Goal: Task Accomplishment & Management: Use online tool/utility

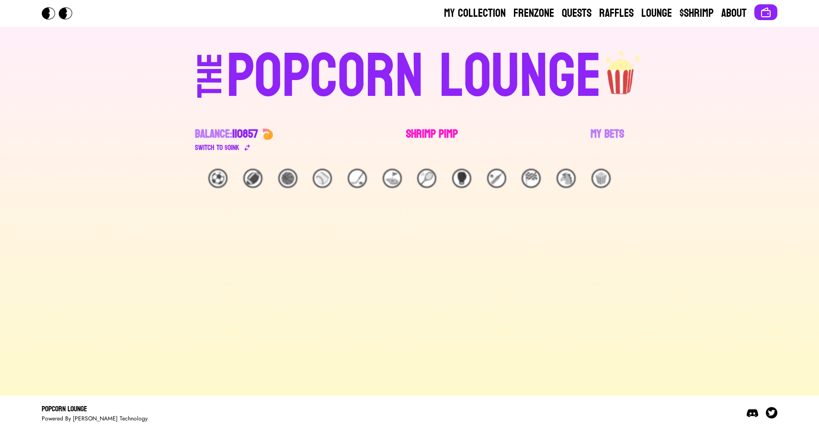
click at [418, 139] on link "Shrimp Pimp" at bounding box center [432, 139] width 52 height 27
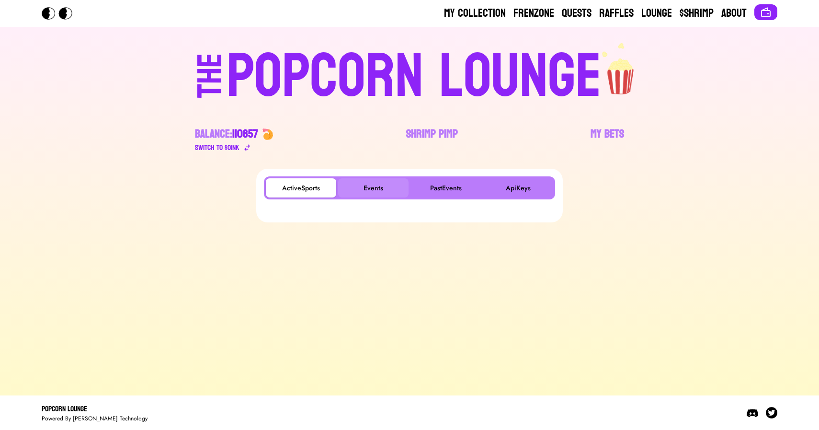
click at [366, 185] on button "Events" at bounding box center [373, 187] width 70 height 19
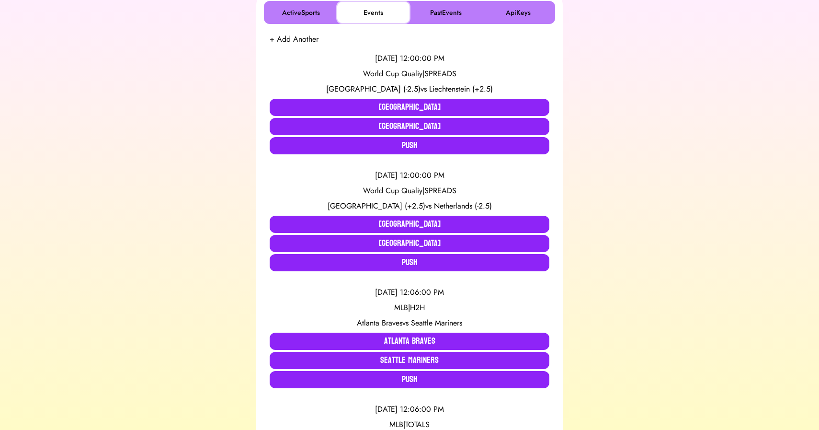
scroll to position [177, 0]
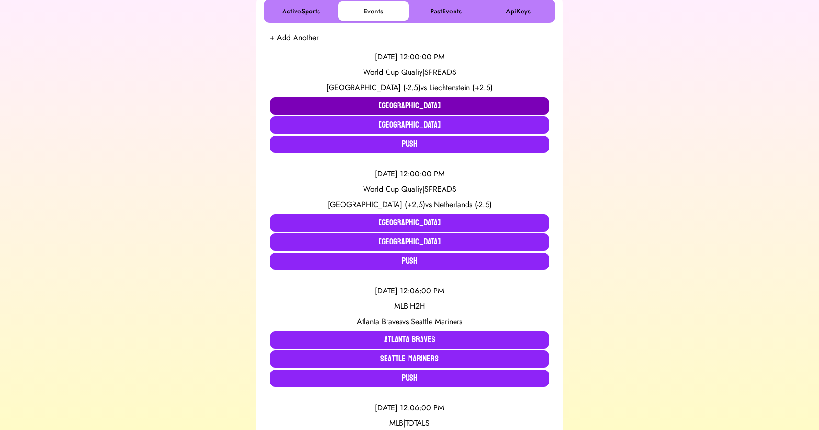
click at [311, 107] on button "[GEOGRAPHIC_DATA]" at bounding box center [410, 105] width 280 height 17
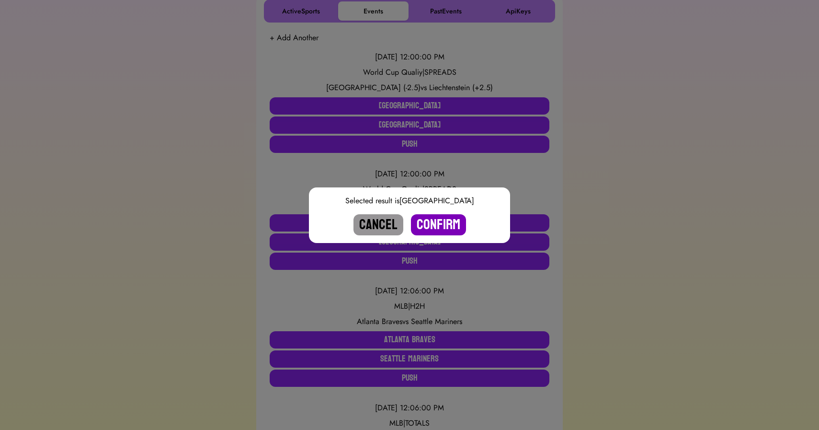
click at [445, 227] on button "Confirm" at bounding box center [438, 224] width 55 height 21
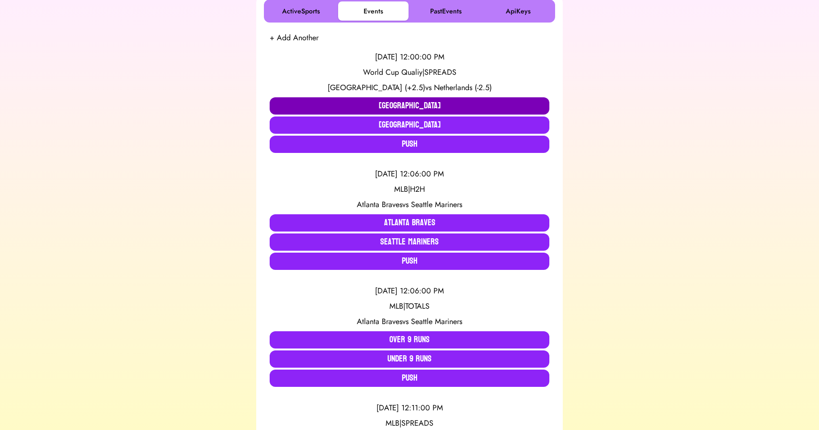
click at [325, 104] on button "[GEOGRAPHIC_DATA]" at bounding box center [410, 105] width 280 height 17
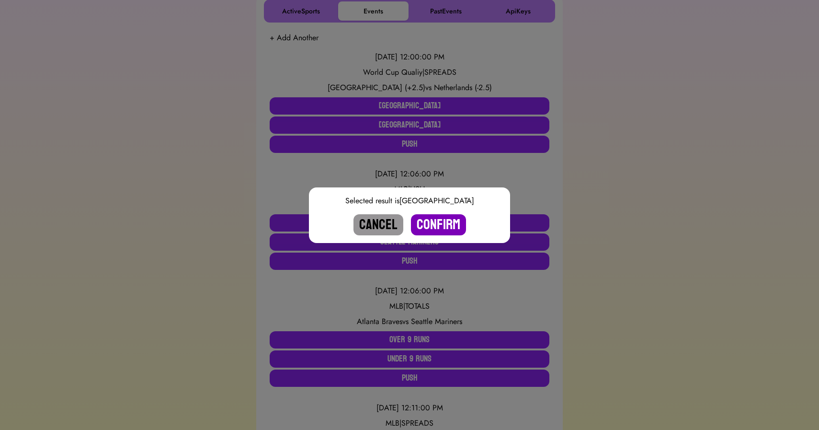
click at [426, 224] on button "Confirm" at bounding box center [438, 224] width 55 height 21
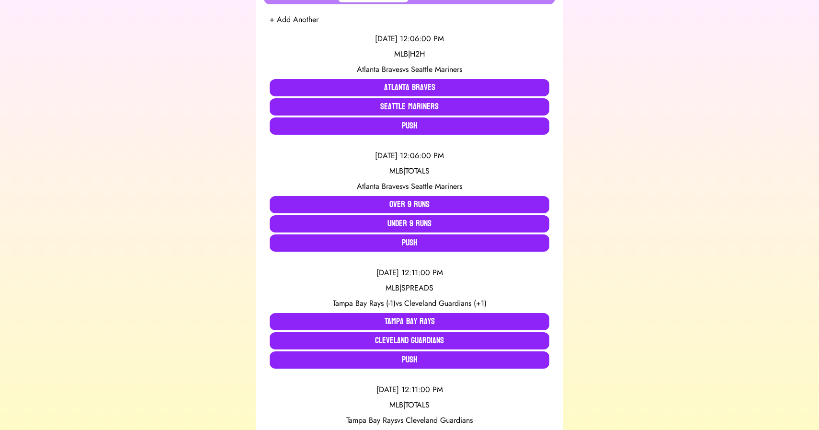
scroll to position [194, 0]
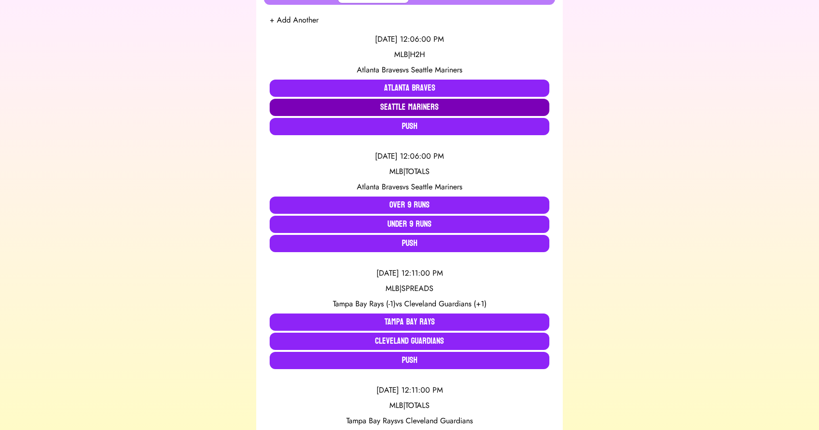
click at [386, 109] on button "Seattle Mariners" at bounding box center [410, 107] width 280 height 17
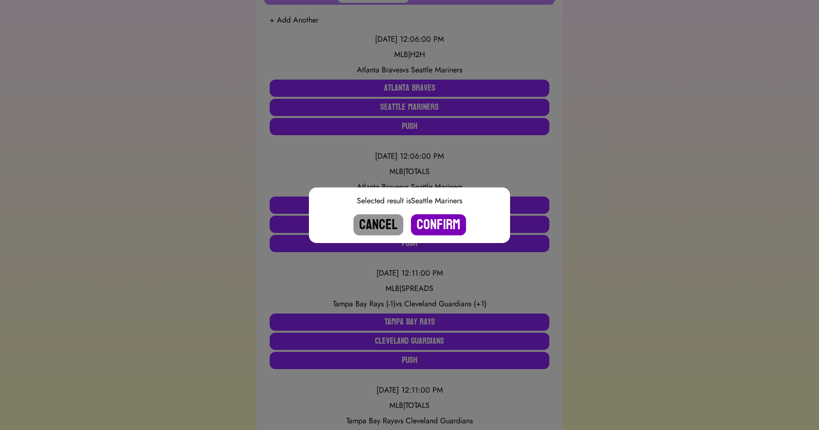
click at [432, 224] on button "Confirm" at bounding box center [438, 224] width 55 height 21
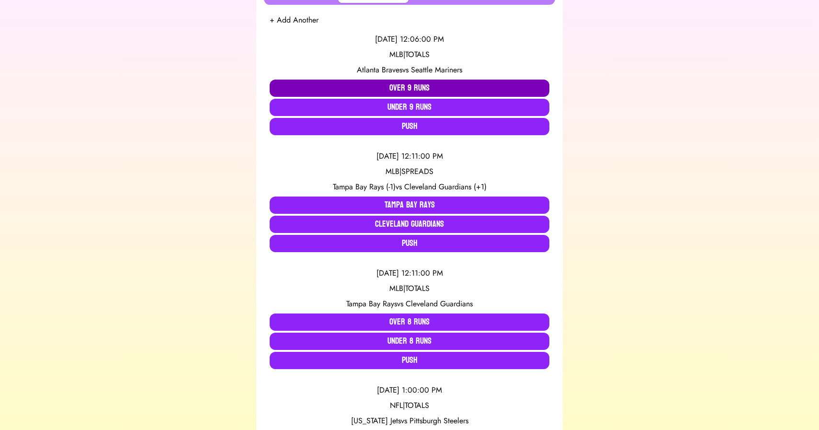
click at [405, 84] on button "Over 9 Runs" at bounding box center [410, 88] width 280 height 17
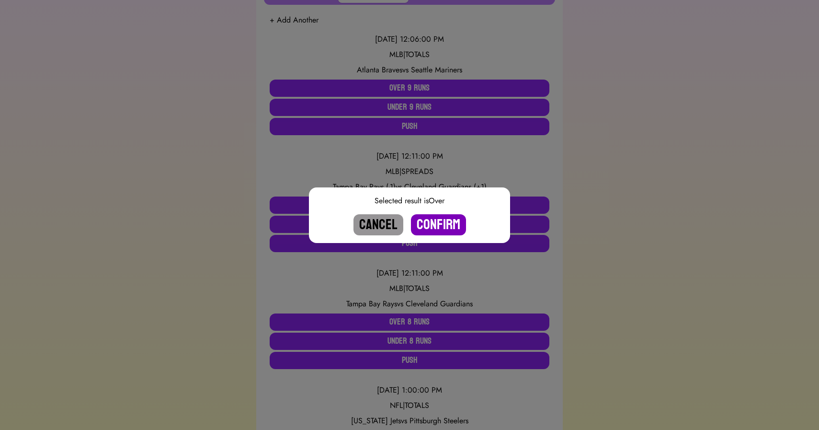
click at [435, 214] on button "Confirm" at bounding box center [438, 224] width 55 height 21
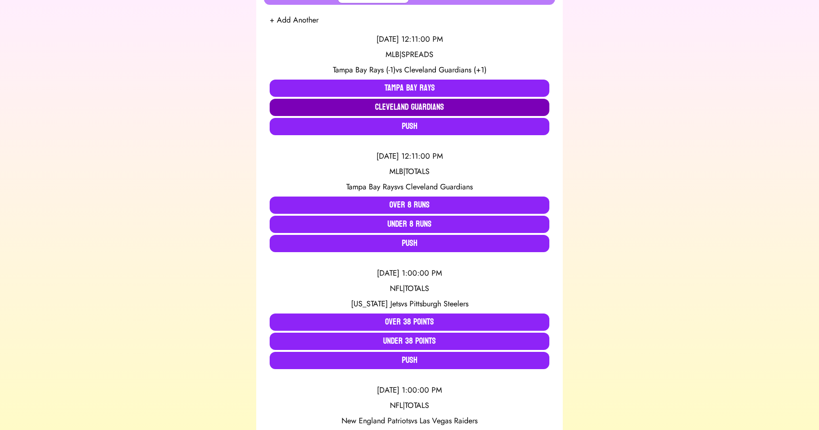
click at [419, 109] on button "Cleveland Guardians" at bounding box center [410, 107] width 280 height 17
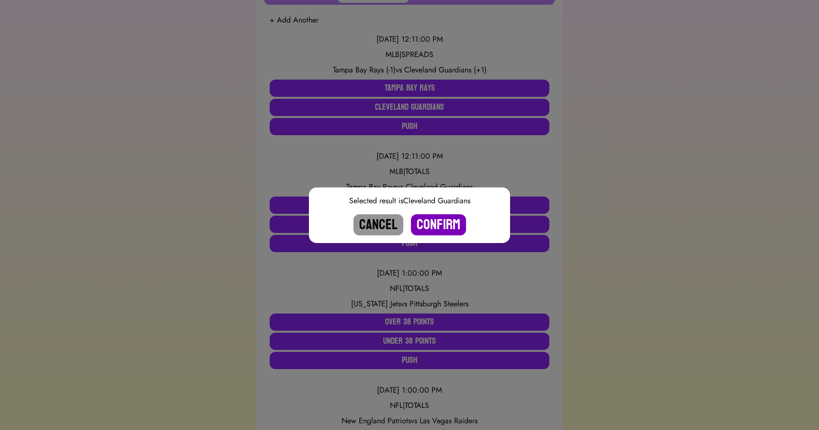
click at [437, 223] on button "Confirm" at bounding box center [438, 224] width 55 height 21
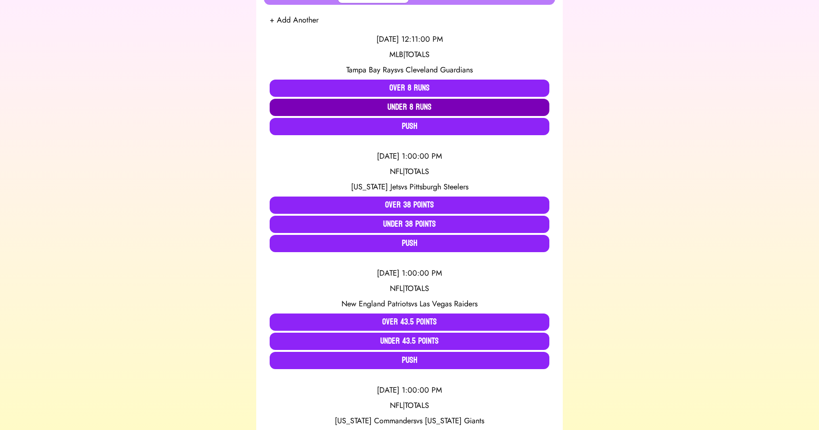
click at [413, 105] on button "Under 8 Runs" at bounding box center [410, 107] width 280 height 17
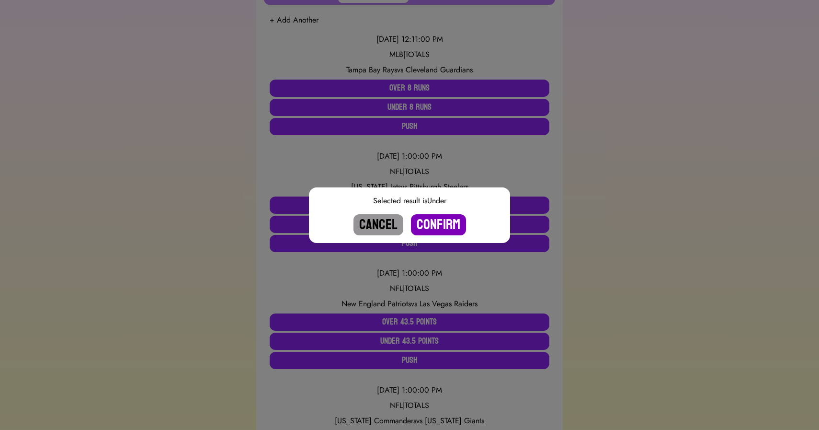
click at [437, 226] on button "Confirm" at bounding box center [438, 224] width 55 height 21
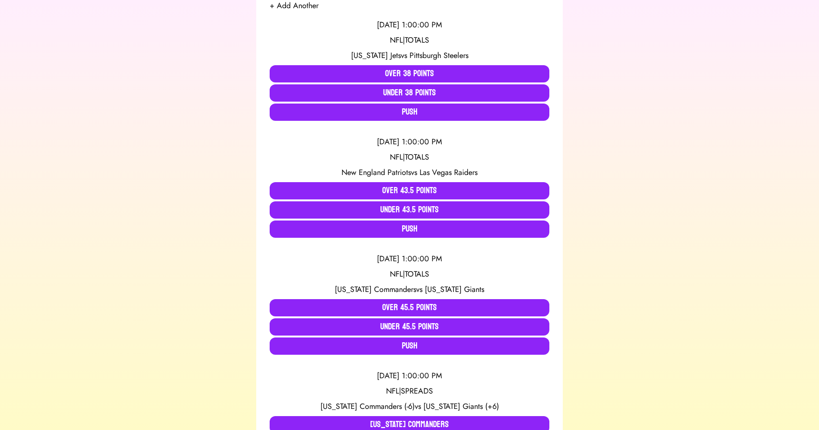
scroll to position [0, 0]
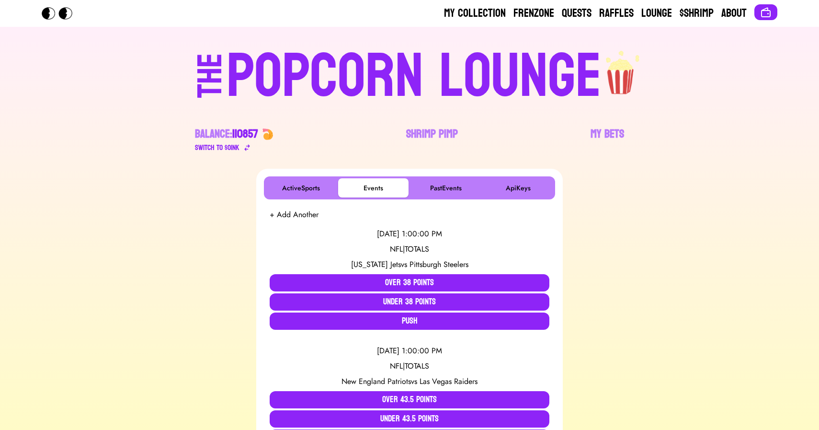
click at [472, 55] on div "POPCORN LOUNGE" at bounding box center [414, 76] width 375 height 61
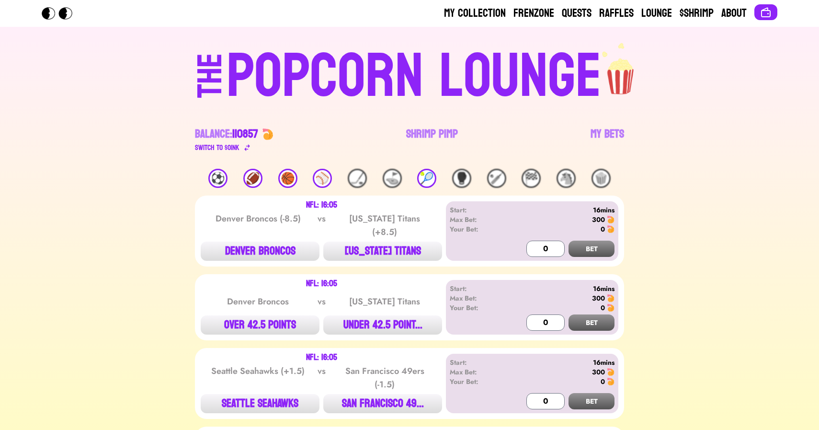
click at [366, 53] on div "POPCORN LOUNGE" at bounding box center [414, 76] width 375 height 61
click at [289, 172] on div "🏀" at bounding box center [287, 178] width 19 height 19
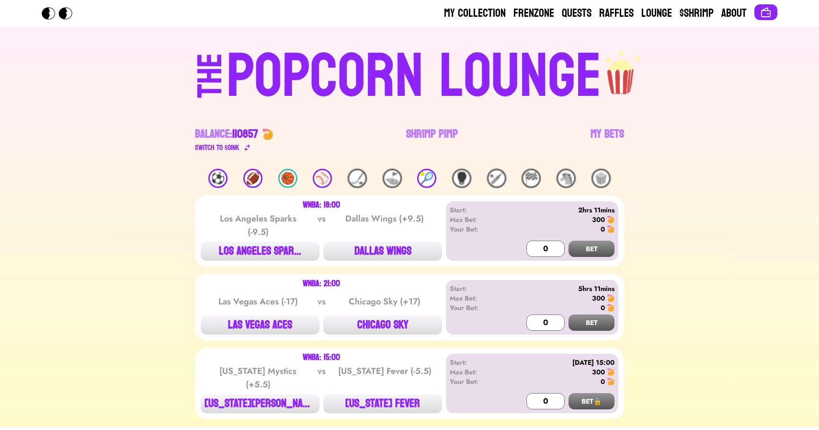
scroll to position [31, 0]
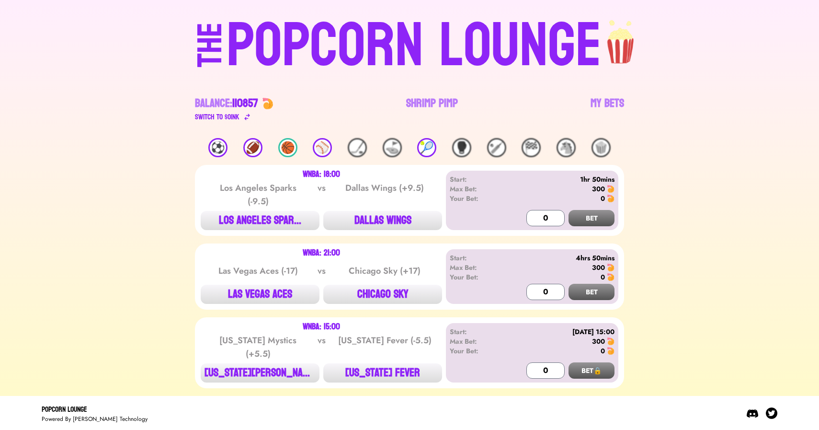
click at [428, 77] on div "POPCORN LOUNGE" at bounding box center [414, 45] width 375 height 61
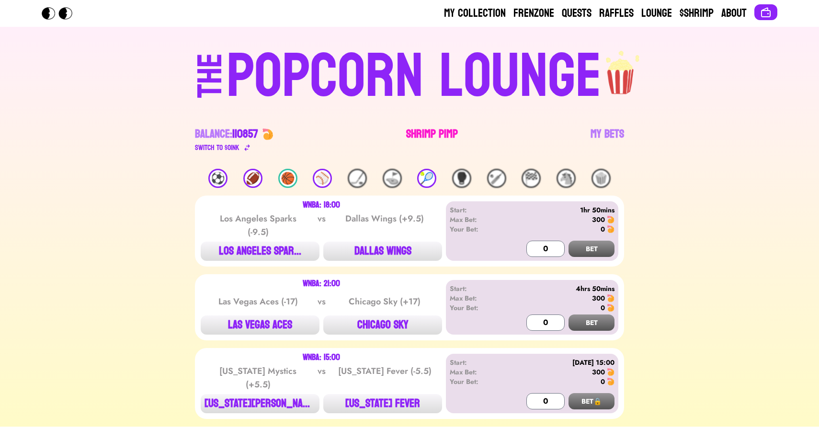
click at [421, 133] on link "Shrimp Pimp" at bounding box center [432, 139] width 52 height 27
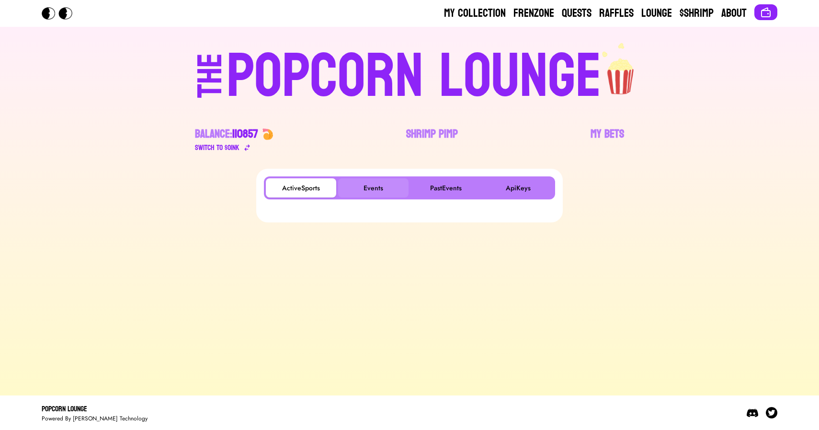
click at [359, 188] on button "Events" at bounding box center [373, 187] width 70 height 19
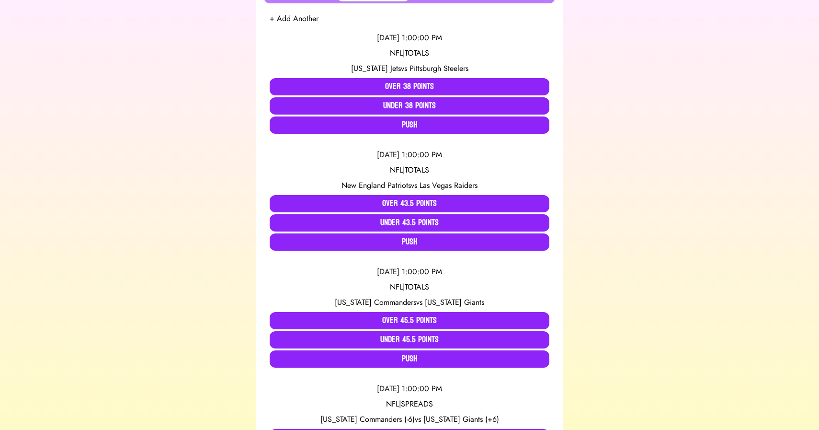
scroll to position [517, 0]
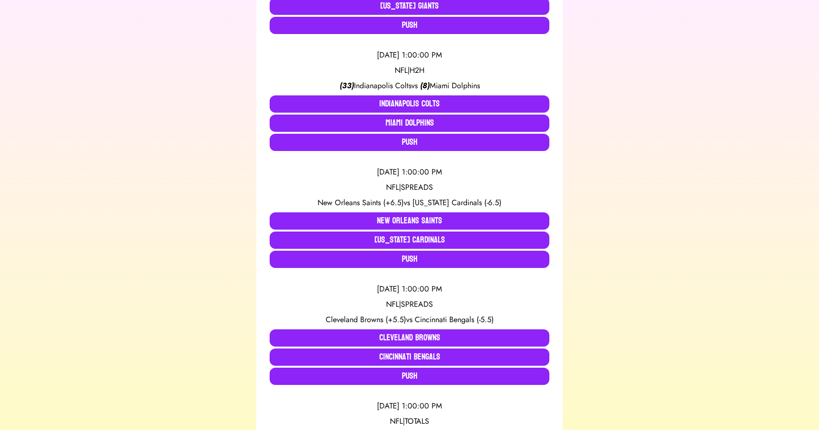
scroll to position [647, 0]
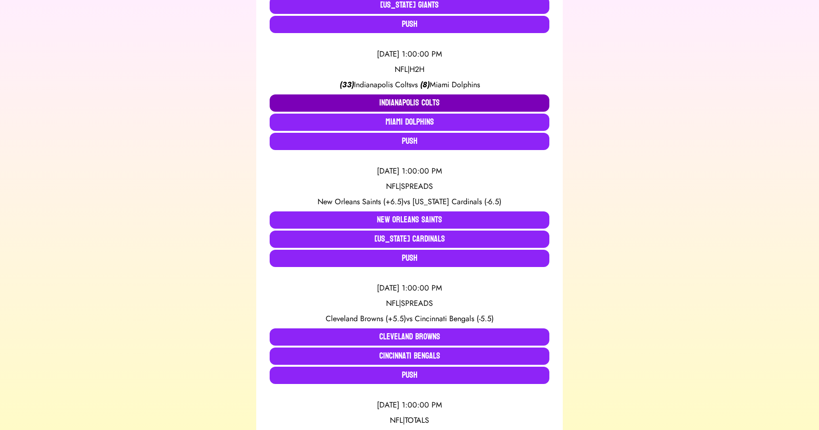
click at [360, 101] on button "Indianapolis Colts" at bounding box center [410, 102] width 280 height 17
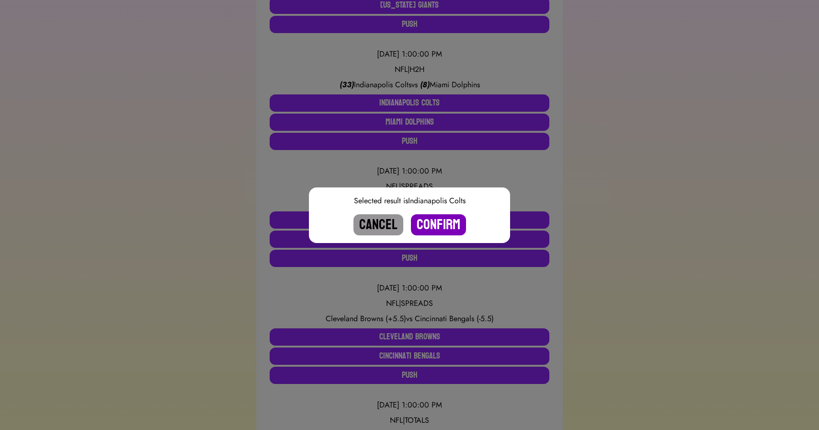
click at [436, 228] on button "Confirm" at bounding box center [438, 224] width 55 height 21
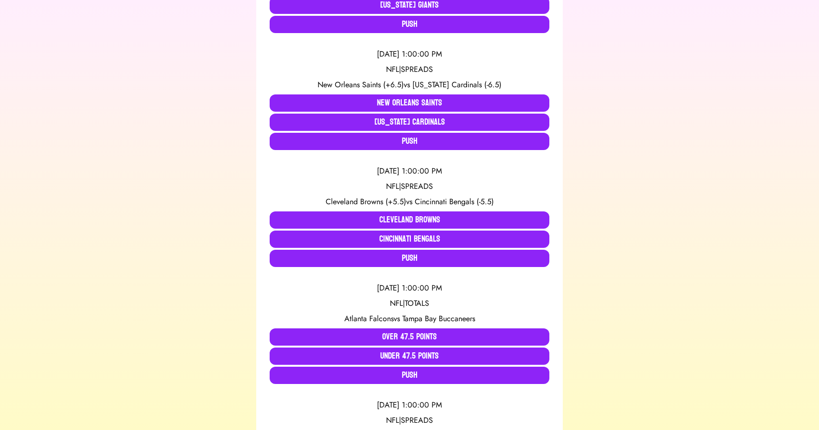
scroll to position [1452, 0]
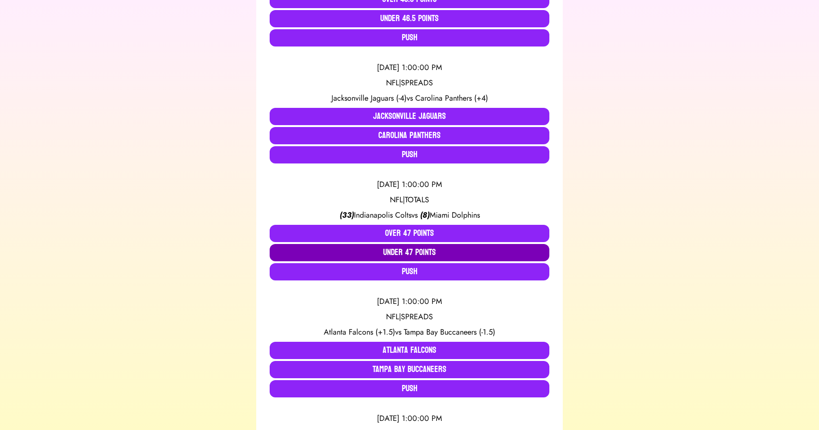
click at [387, 250] on button "Under 47 Points" at bounding box center [410, 252] width 280 height 17
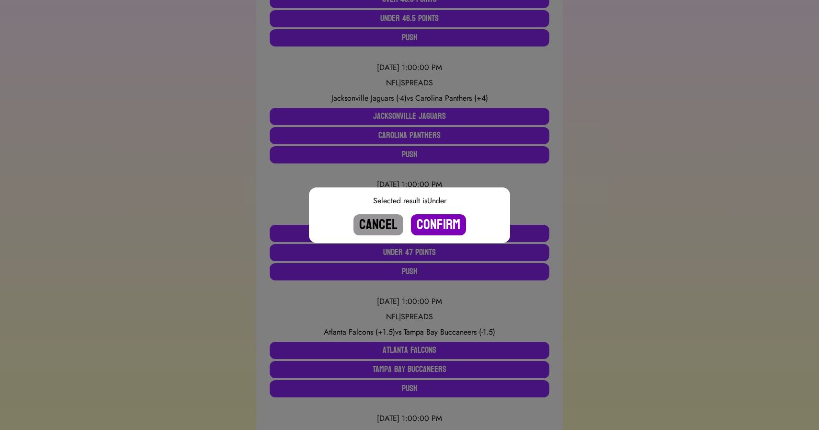
click at [444, 219] on button "Confirm" at bounding box center [438, 224] width 55 height 21
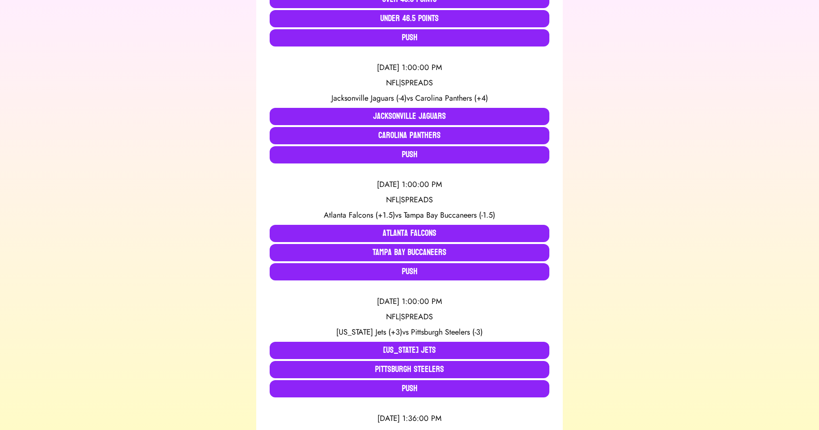
scroll to position [49, 0]
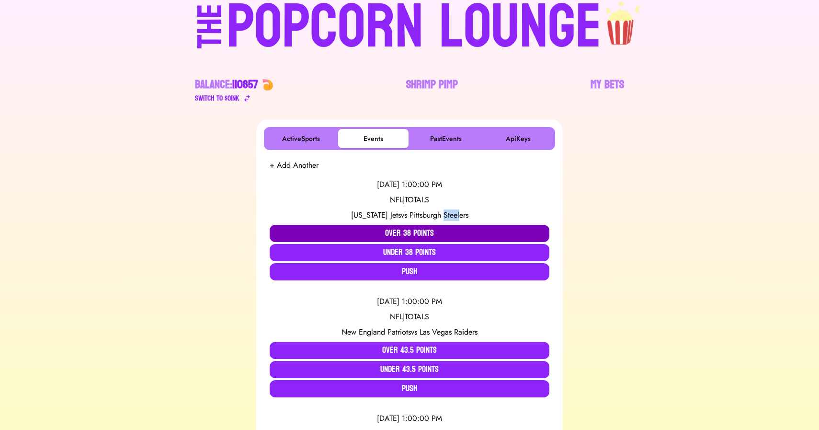
click at [382, 229] on button "Over 38 Points" at bounding box center [410, 233] width 280 height 17
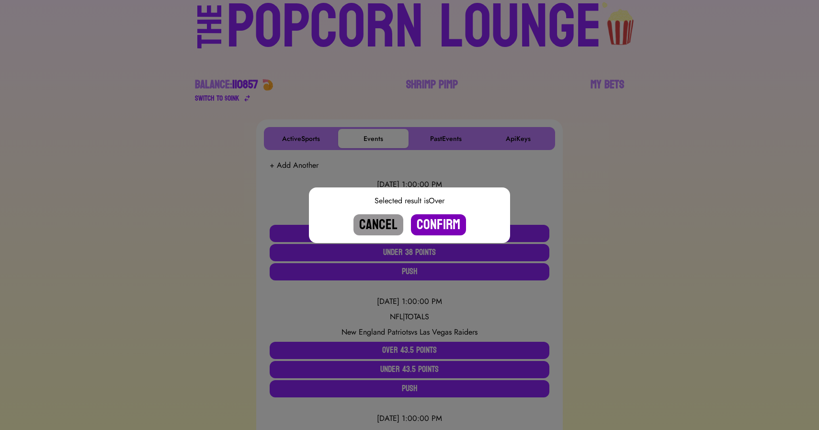
click at [447, 223] on button "Confirm" at bounding box center [438, 224] width 55 height 21
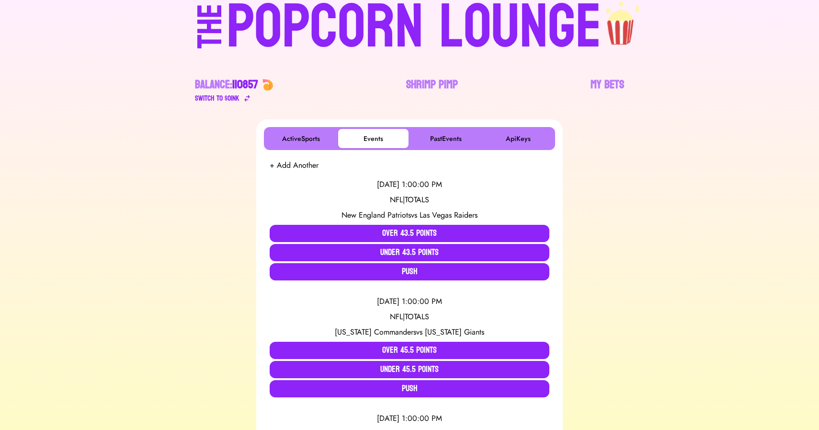
scroll to position [1452, 0]
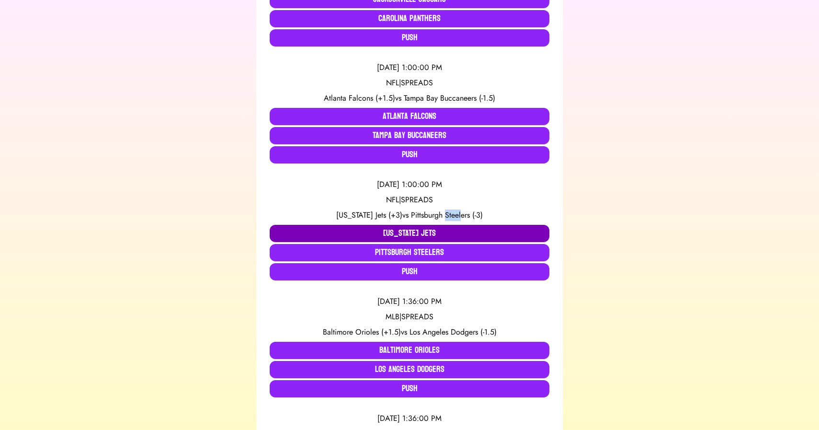
click at [376, 231] on button "[US_STATE] Jets" at bounding box center [410, 233] width 280 height 17
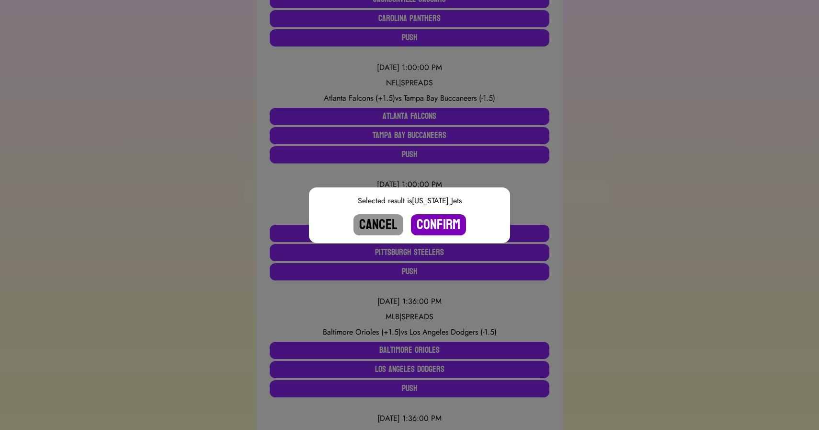
click at [444, 221] on button "Confirm" at bounding box center [438, 224] width 55 height 21
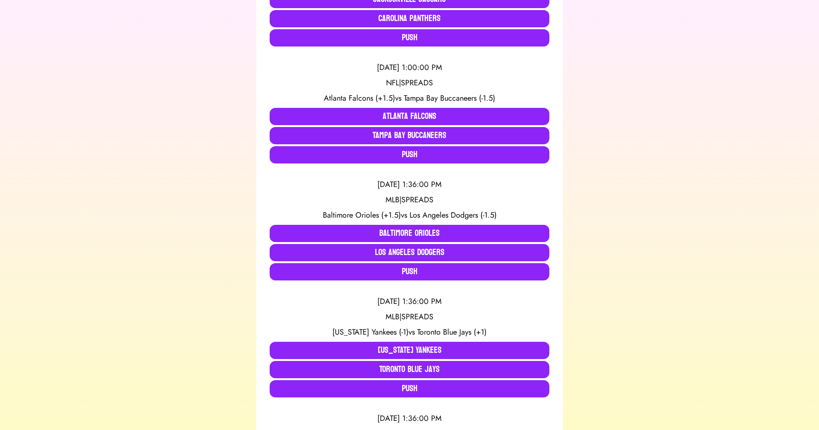
scroll to position [400, 0]
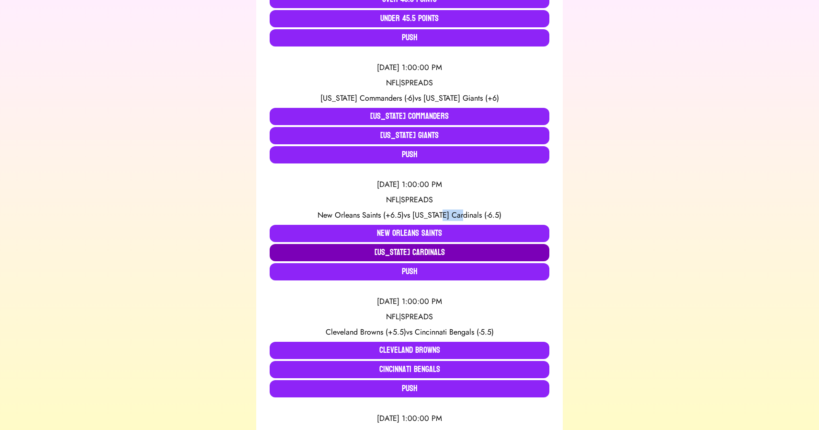
click at [391, 248] on button "[US_STATE] Cardinals" at bounding box center [410, 252] width 280 height 17
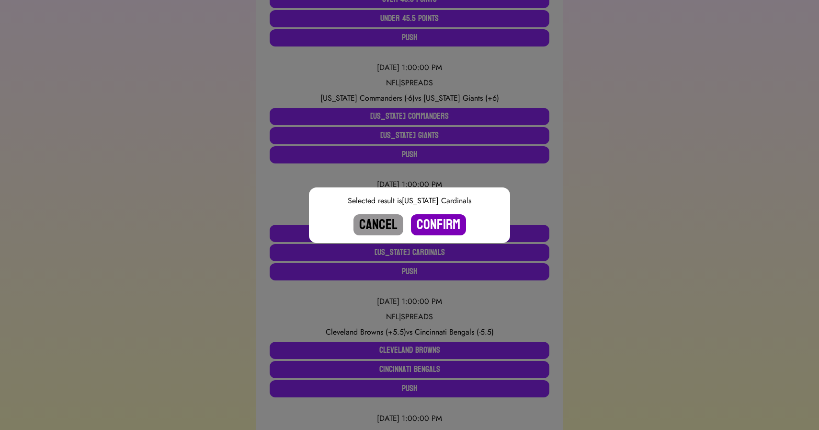
click at [435, 226] on button "Confirm" at bounding box center [438, 224] width 55 height 21
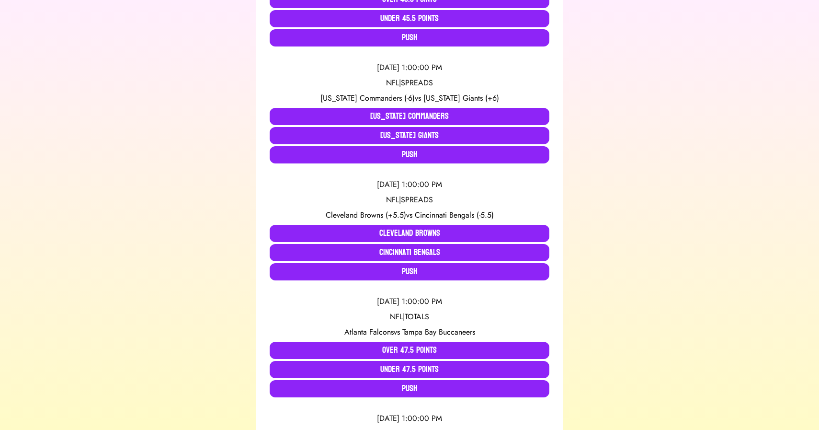
scroll to position [751, 0]
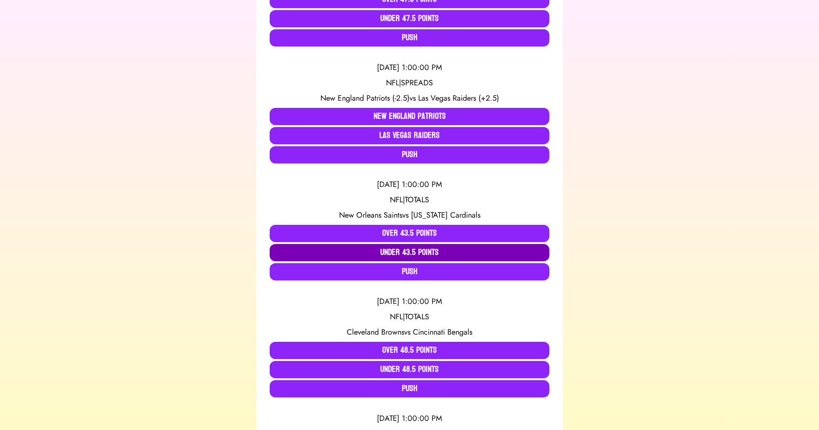
click at [358, 253] on button "Under 43.5 Points" at bounding box center [410, 252] width 280 height 17
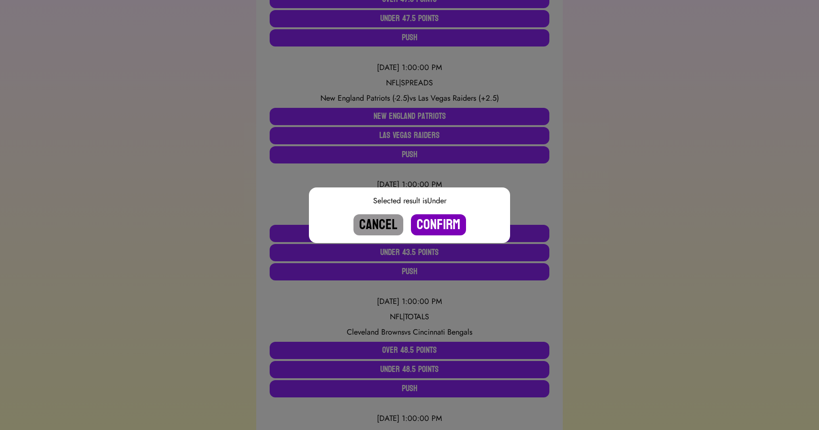
click at [443, 225] on button "Confirm" at bounding box center [438, 224] width 55 height 21
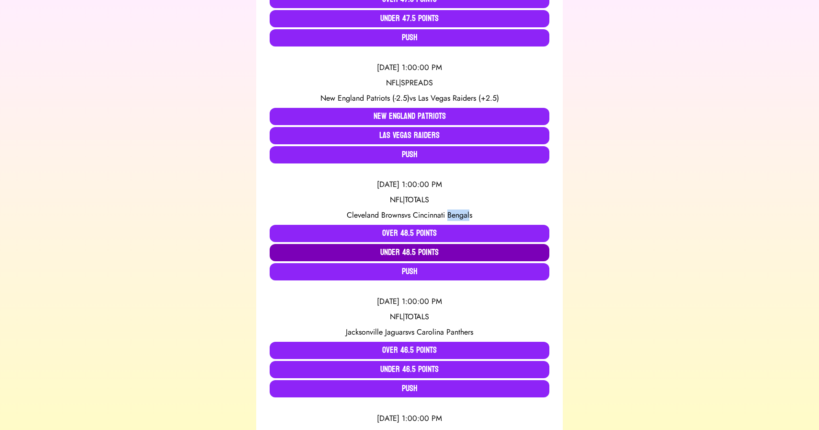
click at [402, 251] on button "Under 48.5 Points" at bounding box center [410, 252] width 280 height 17
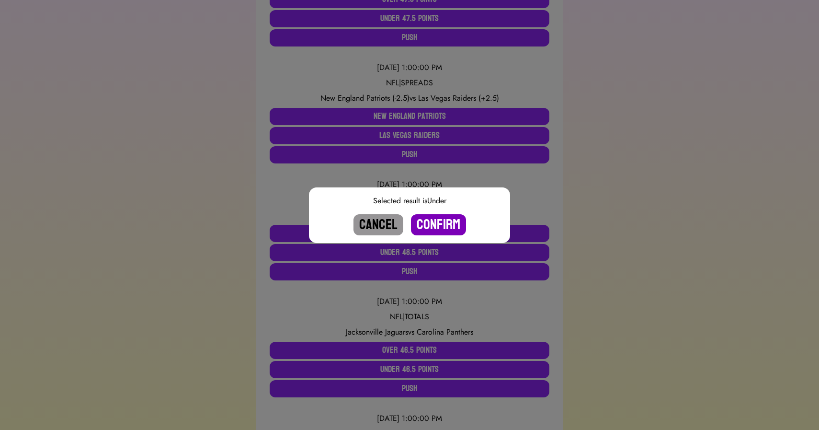
click at [436, 223] on button "Confirm" at bounding box center [438, 224] width 55 height 21
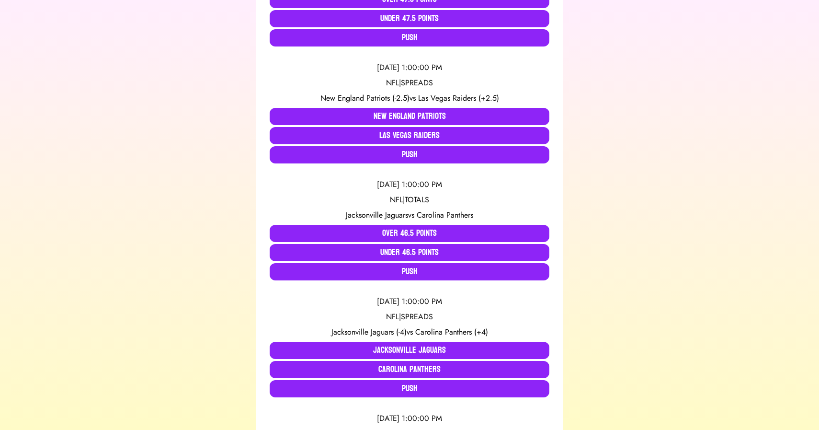
scroll to position [400, 0]
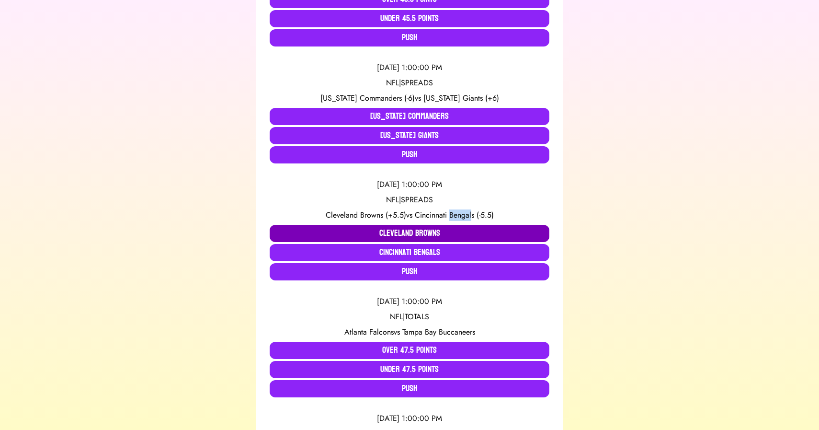
click at [381, 230] on button "Cleveland Browns" at bounding box center [410, 233] width 280 height 17
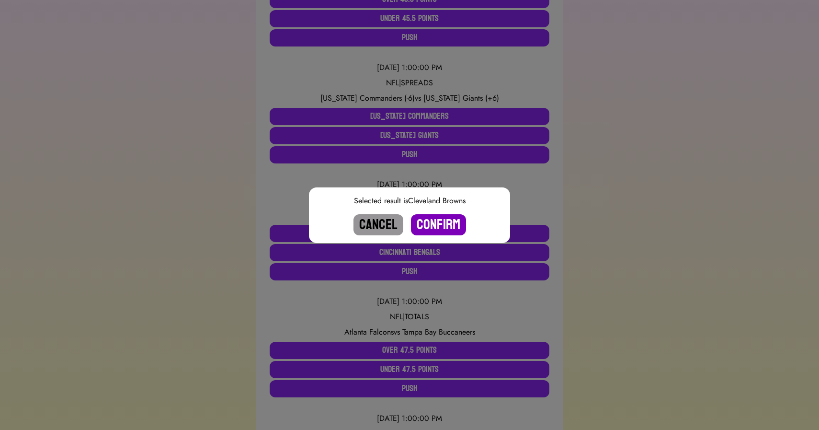
click at [449, 222] on button "Confirm" at bounding box center [438, 224] width 55 height 21
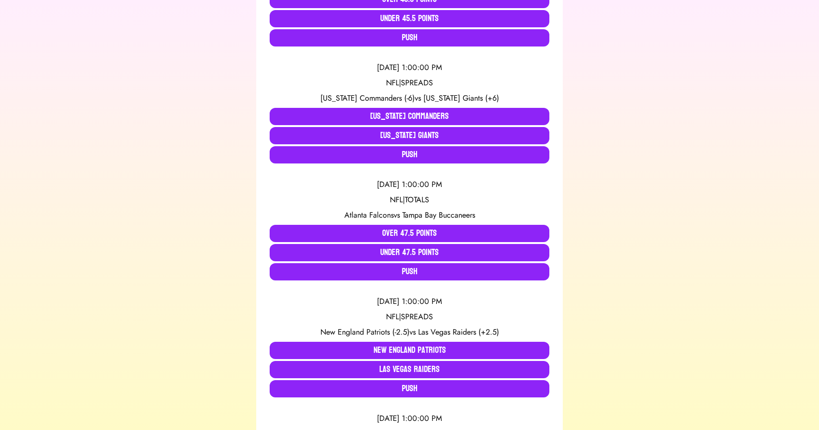
scroll to position [49, 0]
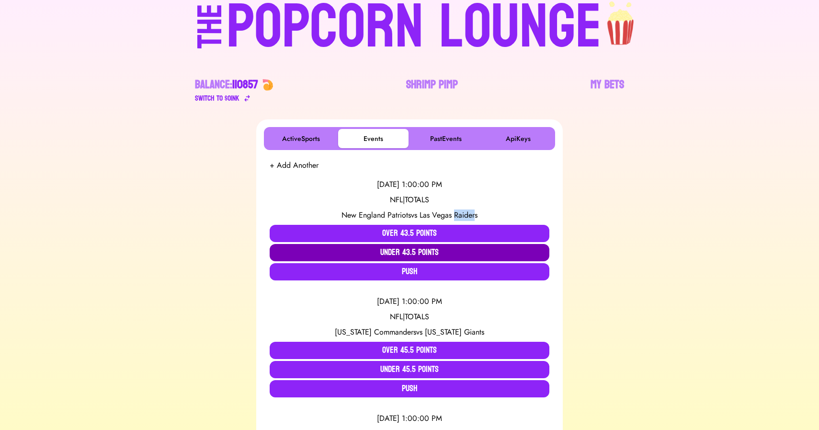
click at [366, 248] on button "Under 43.5 Points" at bounding box center [410, 252] width 280 height 17
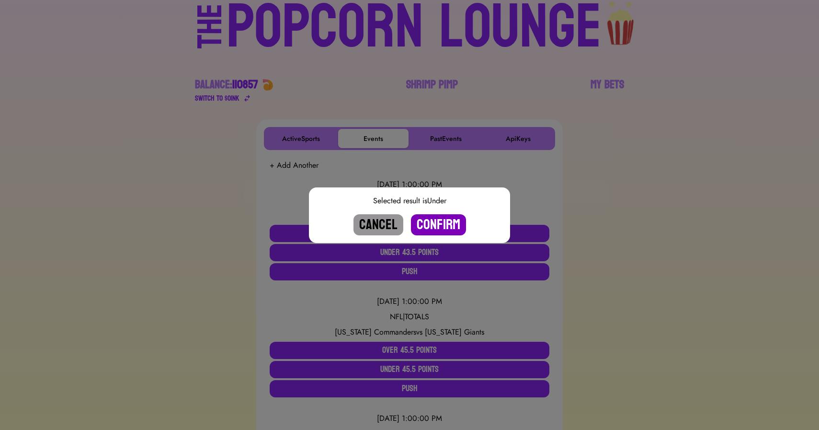
click at [440, 223] on button "Confirm" at bounding box center [438, 224] width 55 height 21
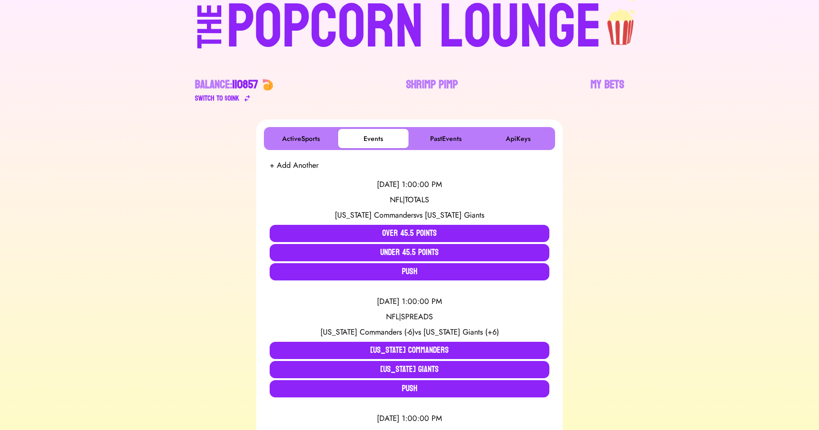
scroll to position [400, 0]
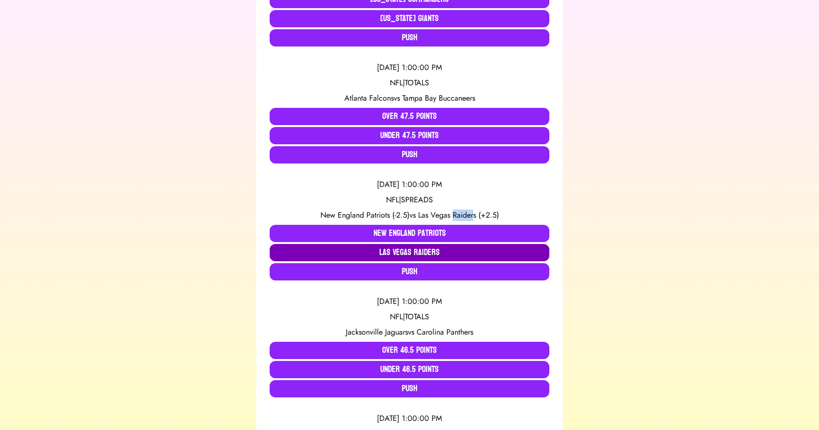
click at [390, 253] on button "Las Vegas Raiders" at bounding box center [410, 252] width 280 height 17
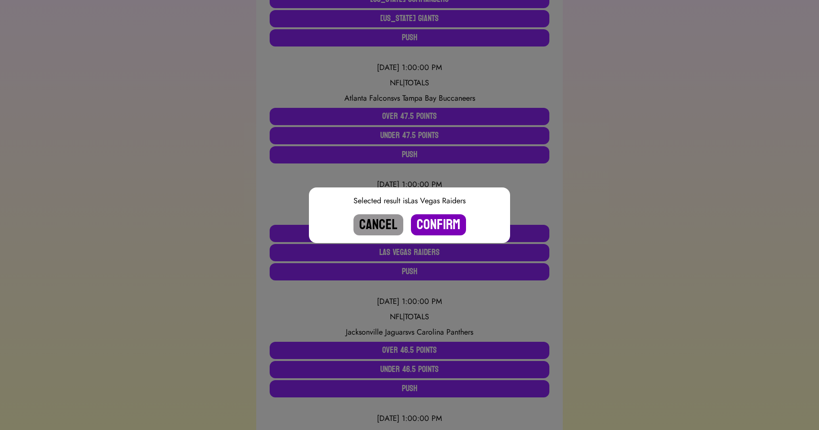
click at [459, 223] on button "Confirm" at bounding box center [438, 224] width 55 height 21
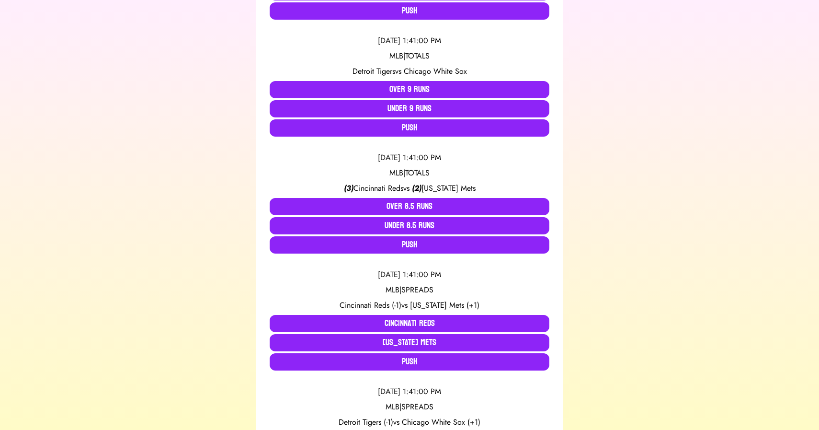
scroll to position [1716, 0]
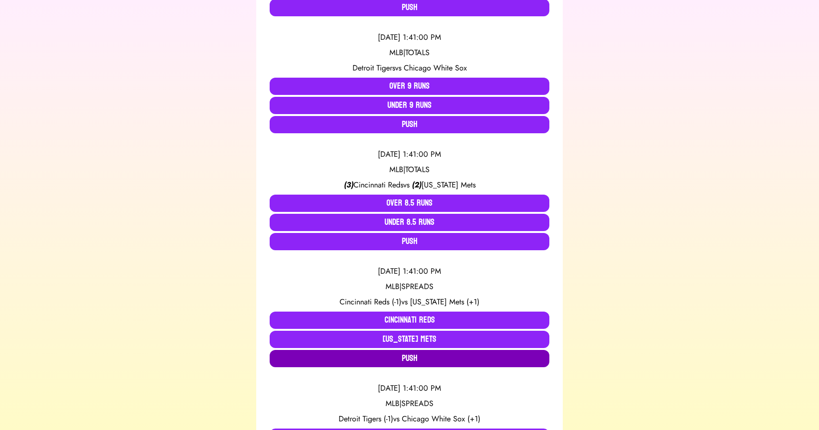
click at [345, 356] on button "Push" at bounding box center [410, 358] width 280 height 17
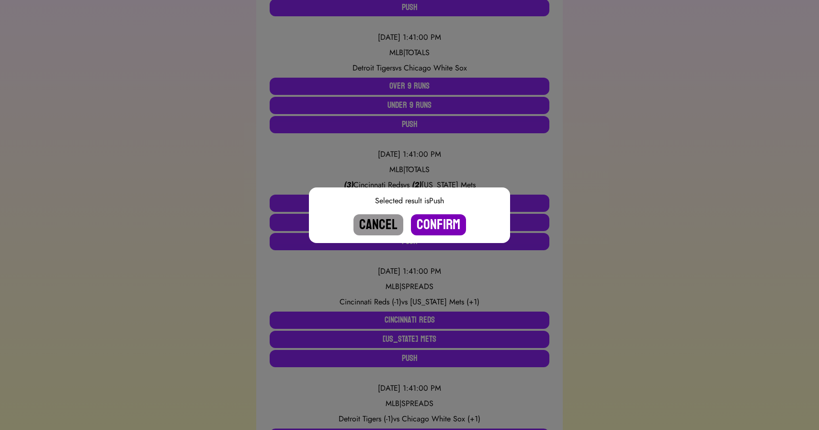
click at [436, 228] on button "Confirm" at bounding box center [438, 224] width 55 height 21
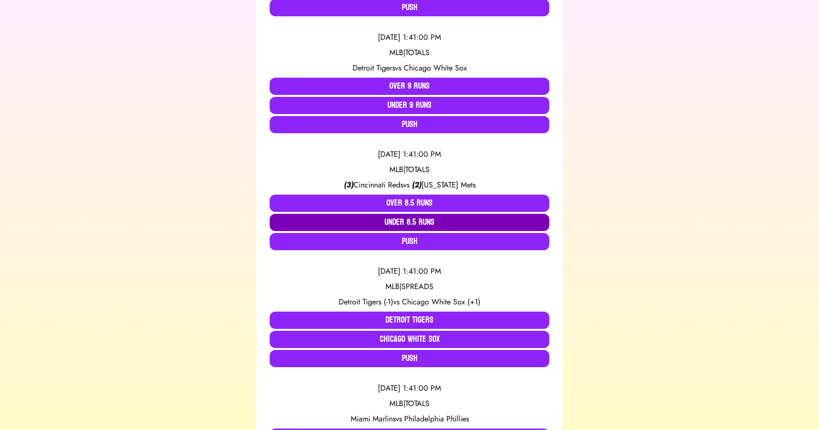
click at [391, 222] on button "Under 8.5 Runs" at bounding box center [410, 222] width 280 height 17
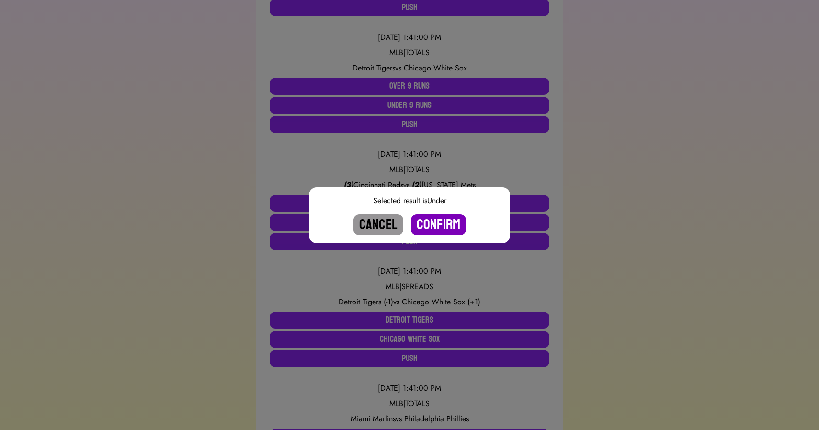
click at [432, 225] on button "Confirm" at bounding box center [438, 224] width 55 height 21
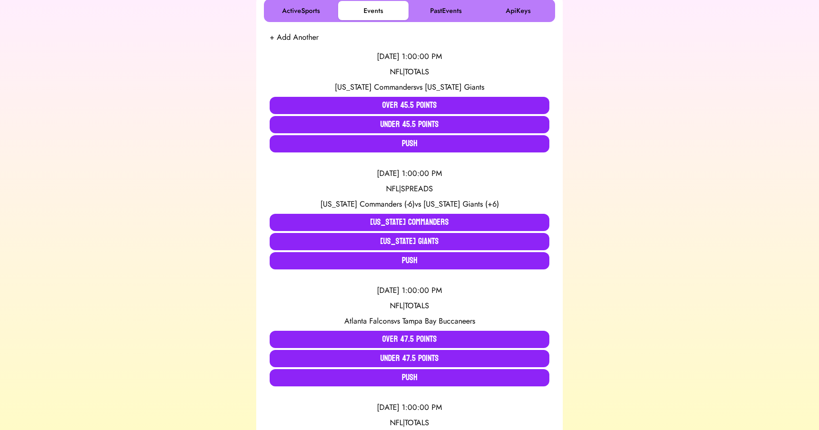
scroll to position [0, 0]
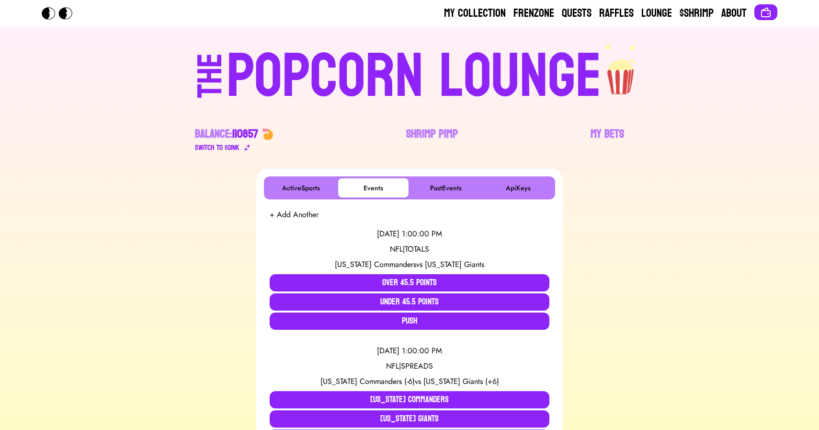
click at [416, 57] on div "POPCORN LOUNGE" at bounding box center [414, 76] width 375 height 61
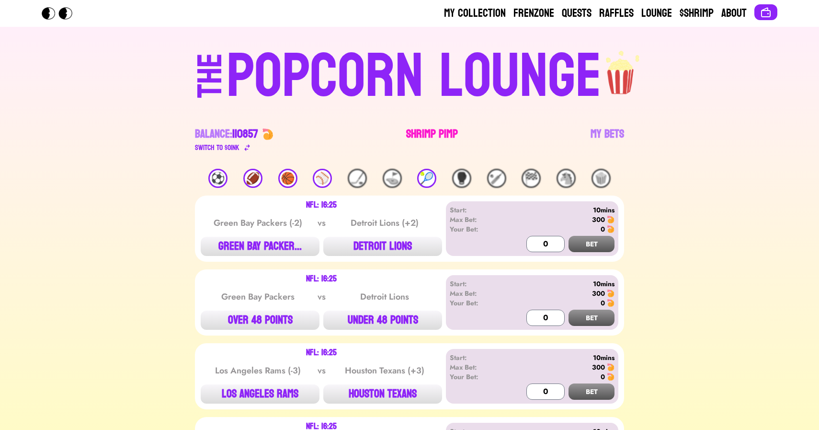
click at [435, 134] on link "Shrimp Pimp" at bounding box center [432, 139] width 52 height 27
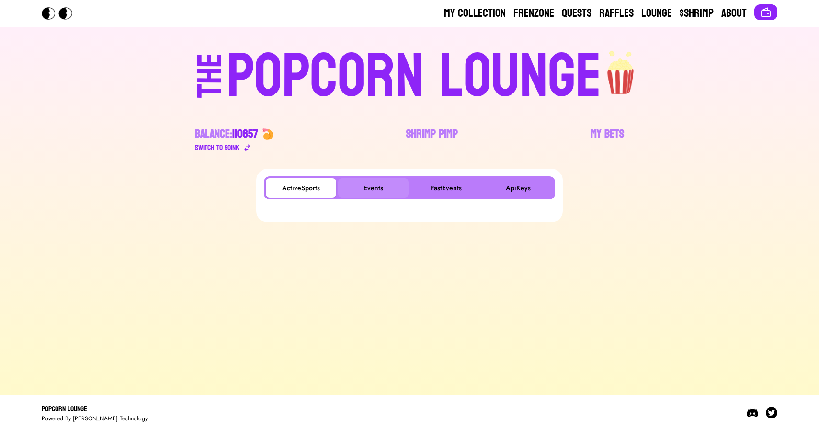
click at [373, 183] on button "Events" at bounding box center [373, 187] width 70 height 19
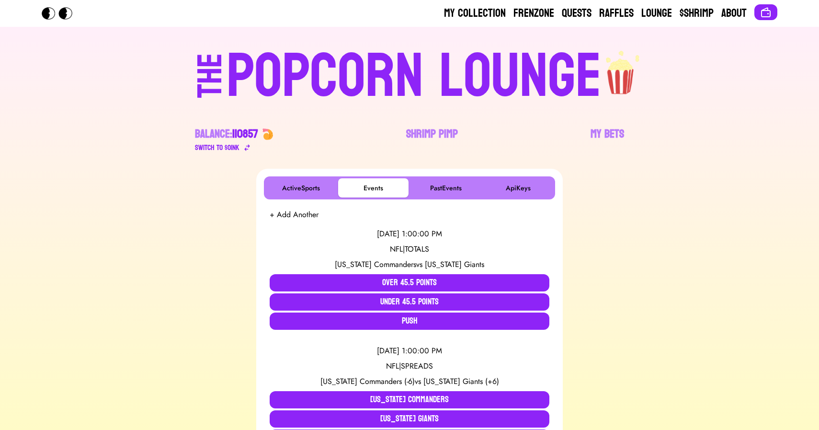
click at [375, 79] on div "POPCORN LOUNGE" at bounding box center [414, 76] width 375 height 61
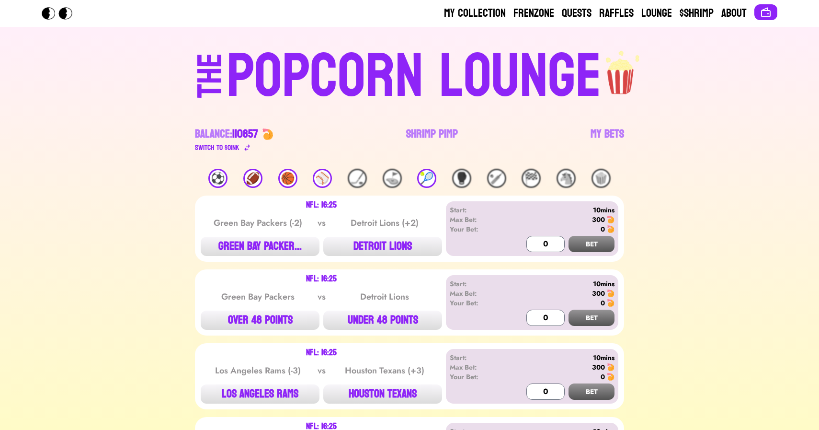
click at [251, 175] on div "🏈" at bounding box center [252, 178] width 19 height 19
click at [426, 143] on link "Shrimp Pimp" at bounding box center [432, 139] width 52 height 27
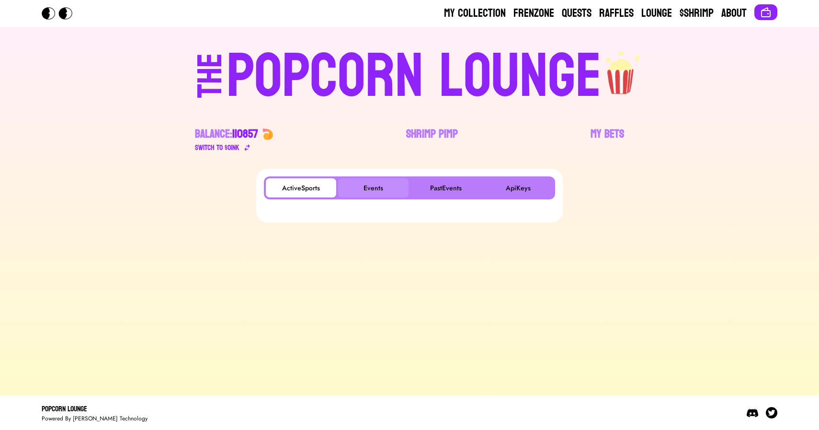
click at [357, 193] on button "Events" at bounding box center [373, 187] width 70 height 19
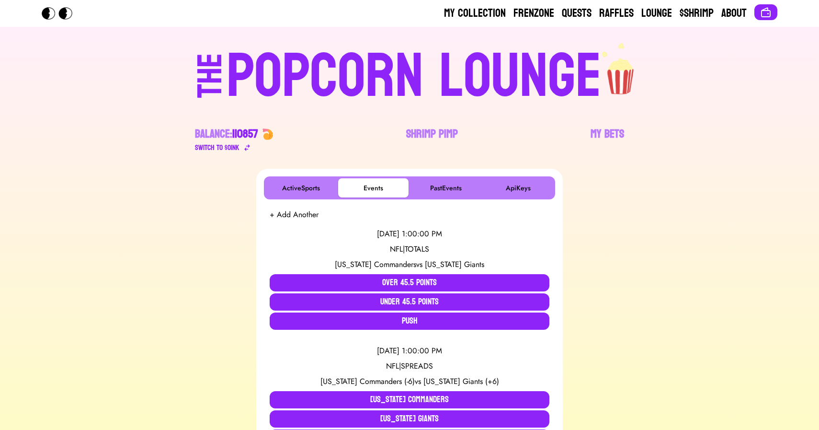
scroll to position [867, 0]
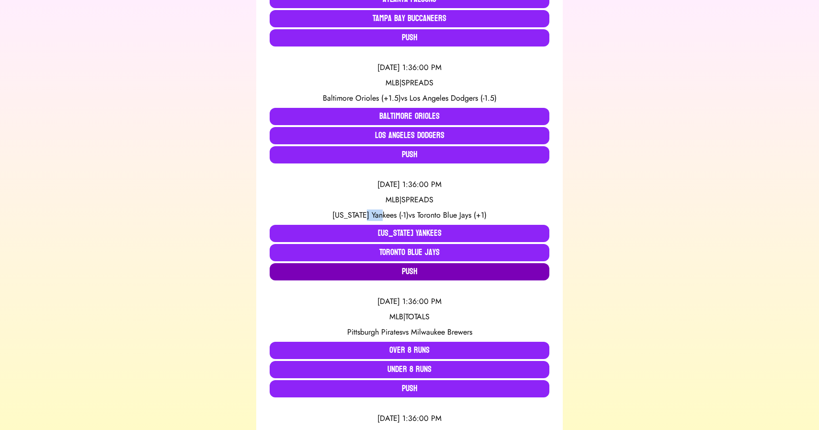
click at [297, 275] on button "Push" at bounding box center [410, 271] width 280 height 17
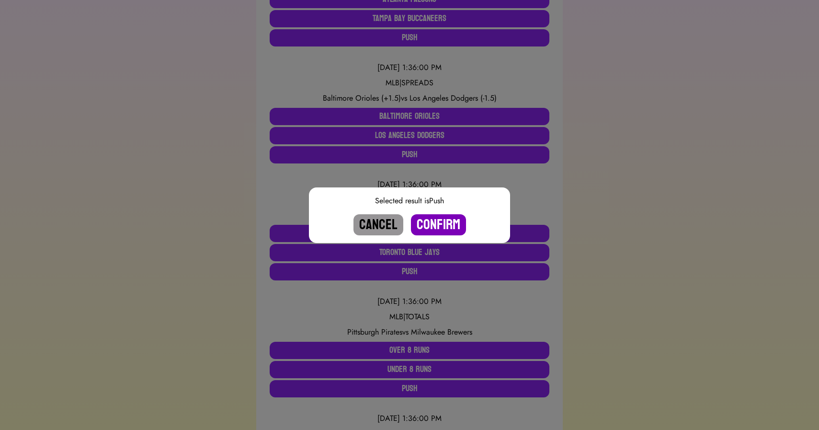
click at [426, 221] on button "Confirm" at bounding box center [438, 224] width 55 height 21
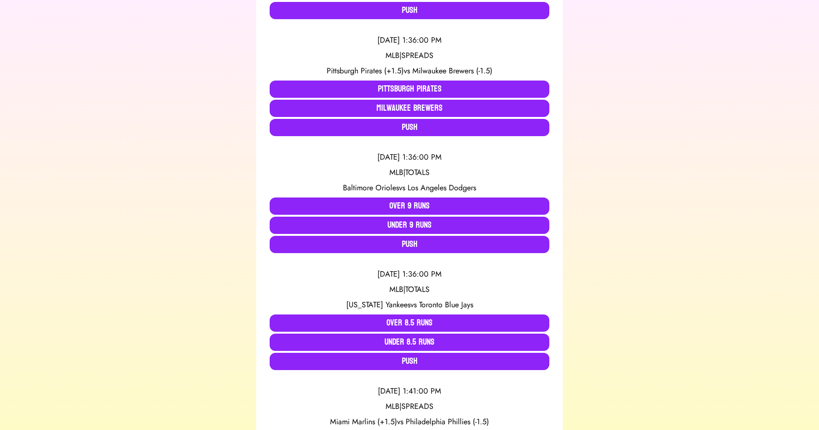
scroll to position [1129, 0]
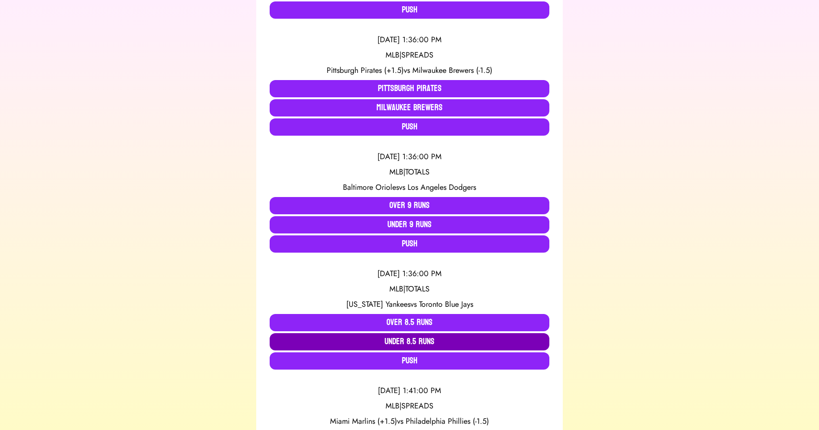
click at [377, 340] on button "Under 8.5 Runs" at bounding box center [410, 341] width 280 height 17
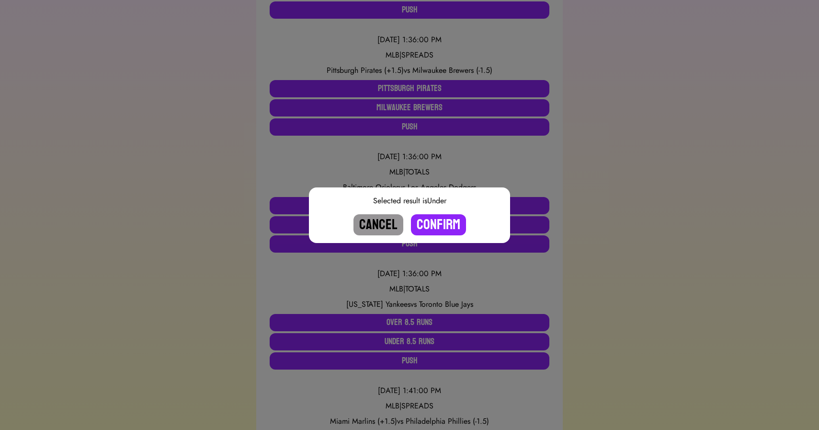
drag, startPoint x: 446, startPoint y: 226, endPoint x: 382, endPoint y: 226, distance: 64.2
click at [382, 226] on div "Cancel Confirm" at bounding box center [410, 224] width 186 height 21
click at [382, 226] on button "Cancel" at bounding box center [379, 224] width 50 height 21
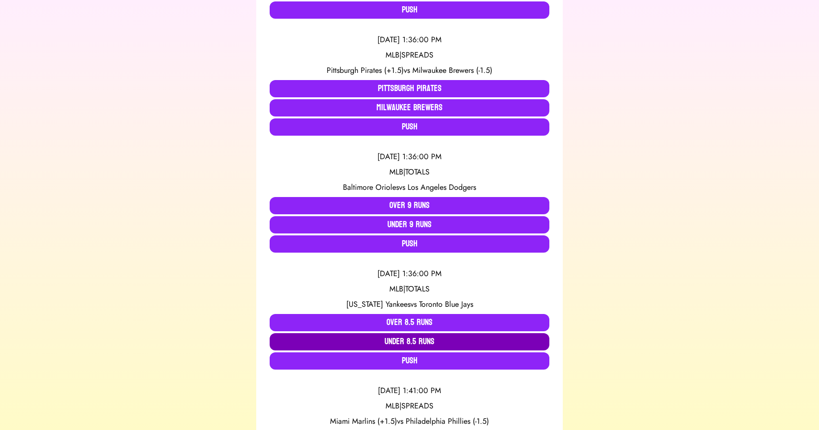
click at [407, 341] on button "Under 8.5 Runs" at bounding box center [410, 341] width 280 height 17
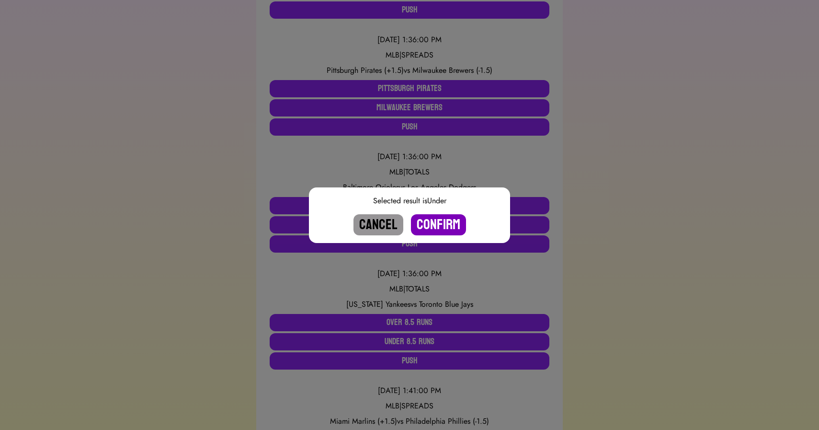
click at [438, 218] on button "Confirm" at bounding box center [438, 224] width 55 height 21
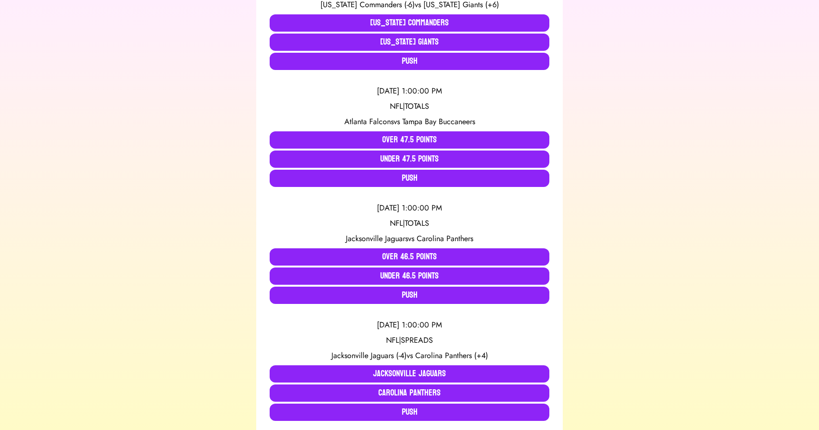
scroll to position [0, 0]
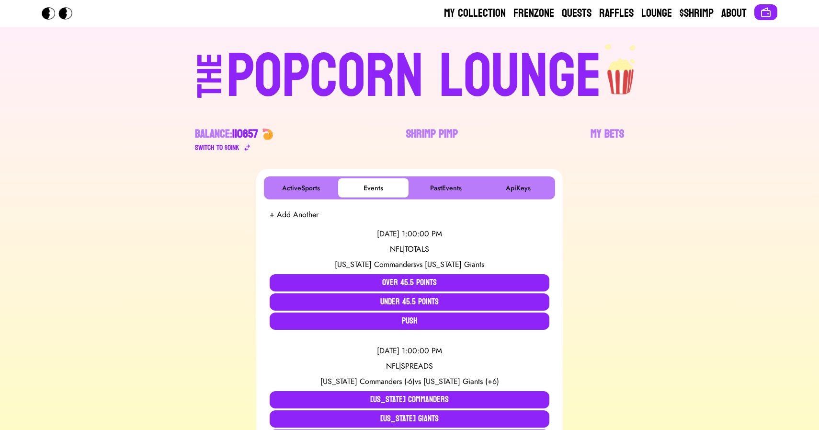
click at [382, 68] on div "POPCORN LOUNGE" at bounding box center [414, 76] width 375 height 61
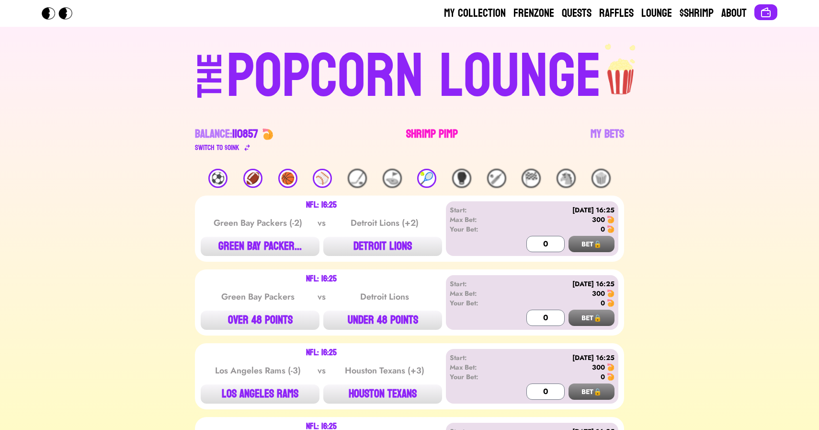
click at [422, 140] on link "Shrimp Pimp" at bounding box center [432, 139] width 52 height 27
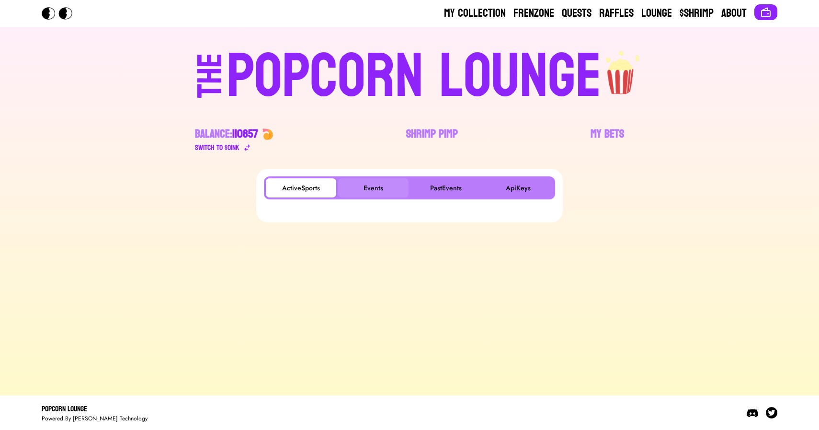
click at [363, 185] on button "Events" at bounding box center [373, 187] width 70 height 19
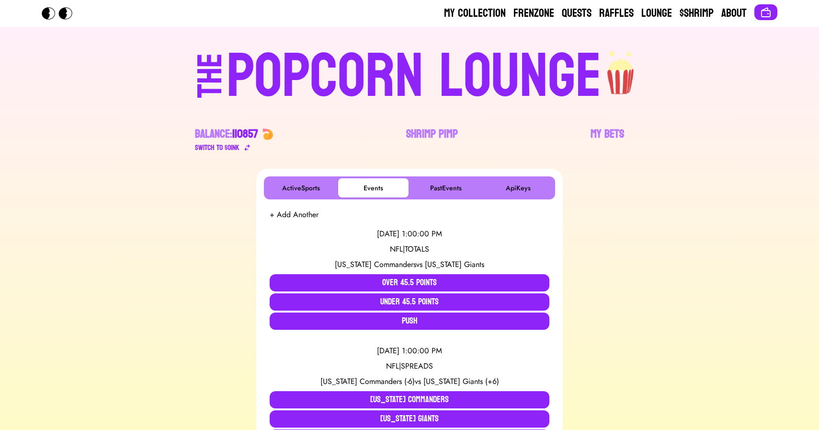
scroll to position [867, 0]
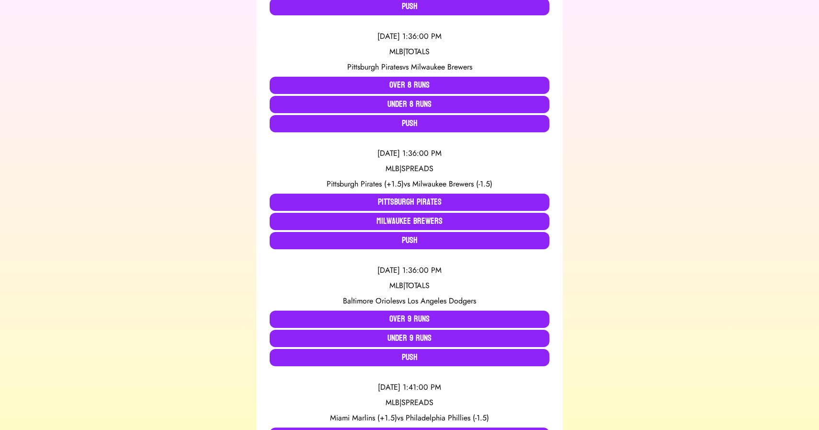
scroll to position [1016, 0]
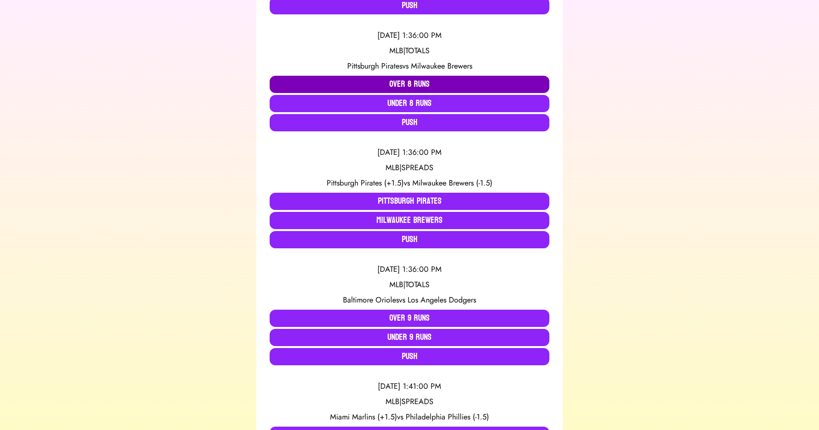
click at [409, 81] on button "Over 8 Runs" at bounding box center [410, 84] width 280 height 17
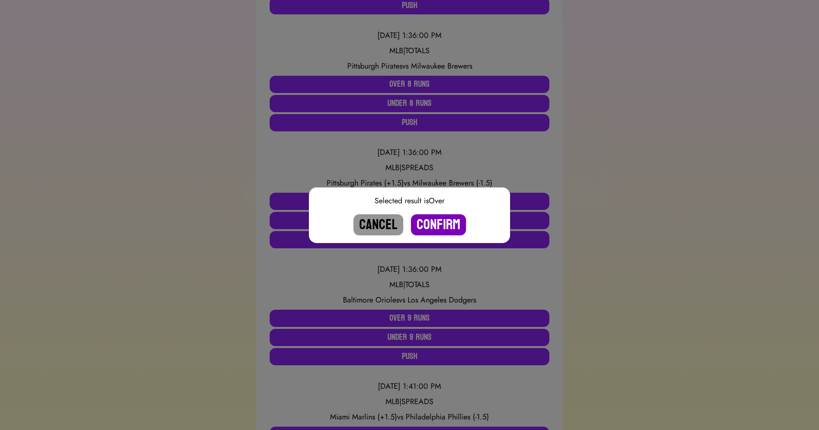
click at [434, 225] on button "Confirm" at bounding box center [438, 224] width 55 height 21
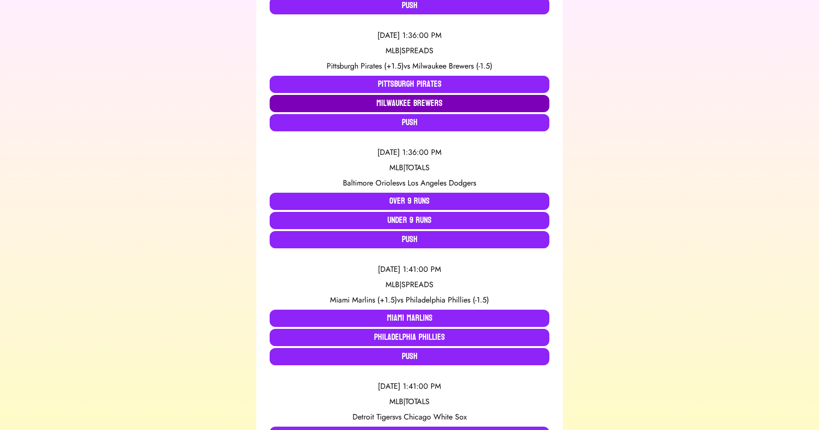
click at [420, 105] on button "Milwaukee Brewers" at bounding box center [410, 103] width 280 height 17
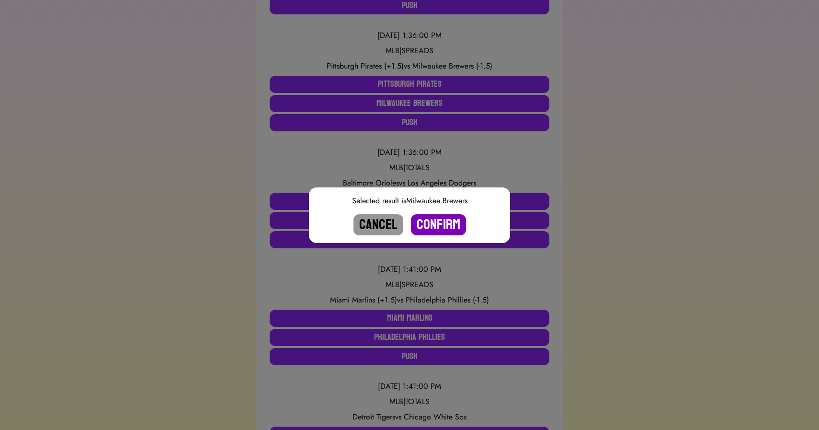
click at [435, 223] on button "Confirm" at bounding box center [438, 224] width 55 height 21
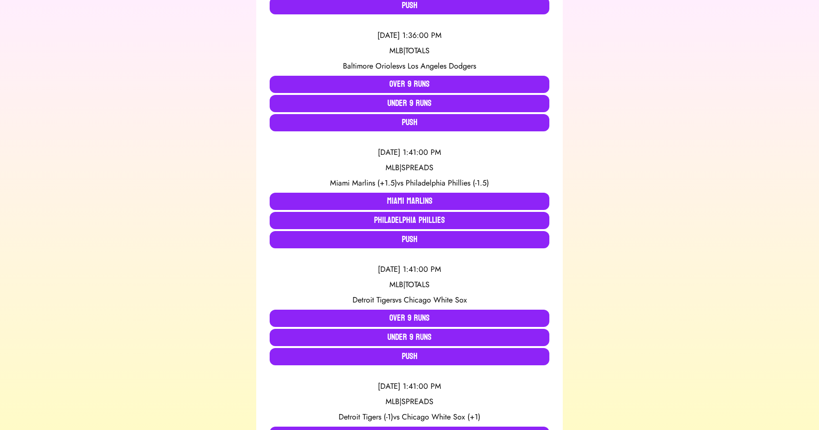
scroll to position [751, 0]
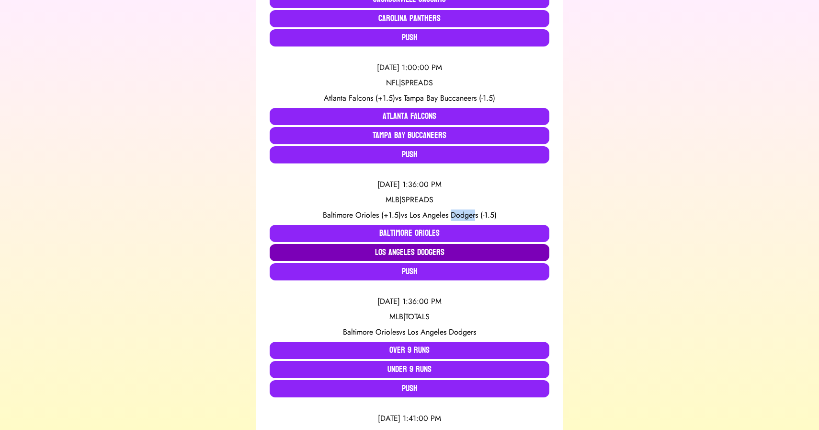
click at [382, 252] on button "Los Angeles Dodgers" at bounding box center [410, 252] width 280 height 17
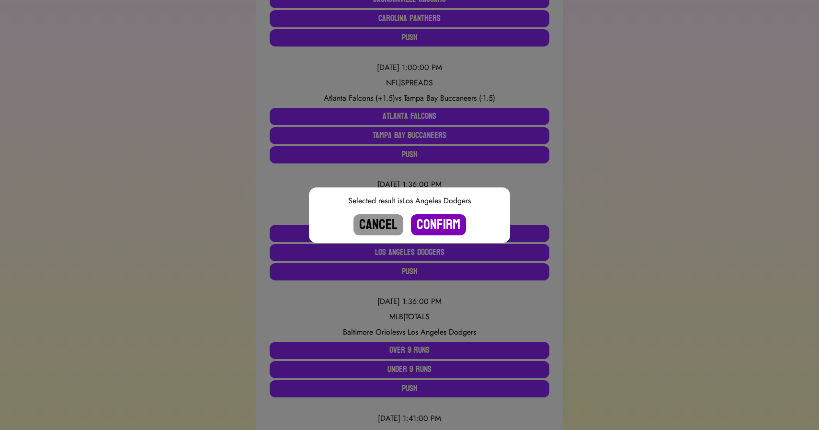
click at [446, 215] on button "Confirm" at bounding box center [438, 224] width 55 height 21
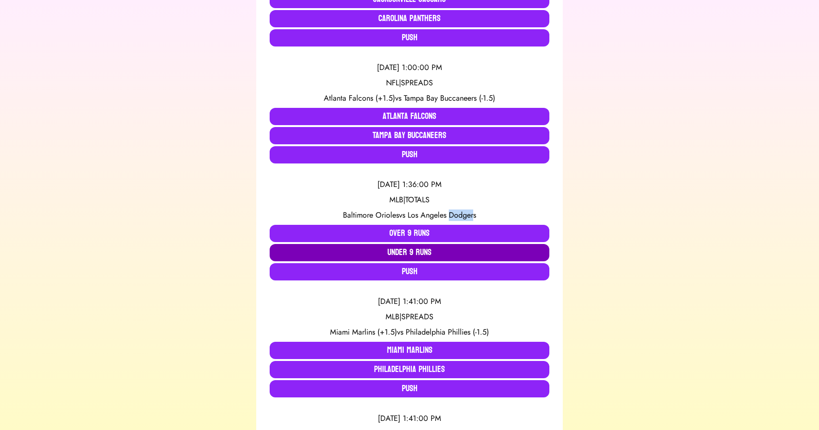
click at [404, 252] on button "Under 9 Runs" at bounding box center [410, 252] width 280 height 17
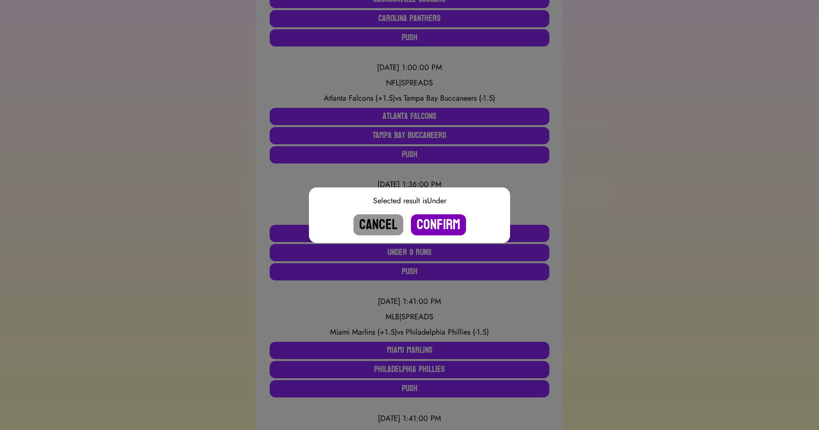
click at [440, 221] on button "Confirm" at bounding box center [438, 224] width 55 height 21
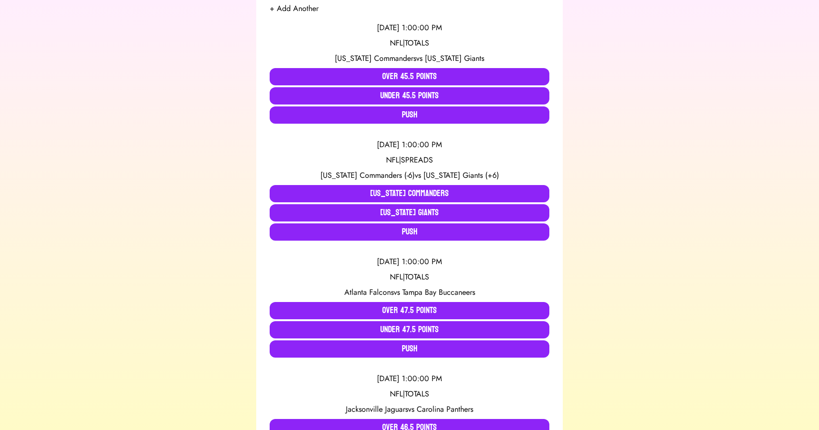
scroll to position [203, 0]
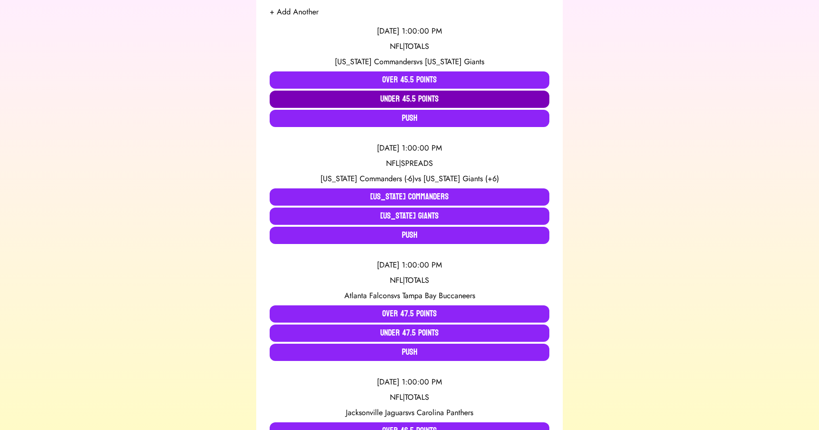
click at [365, 97] on button "Under 45.5 Points" at bounding box center [410, 99] width 280 height 17
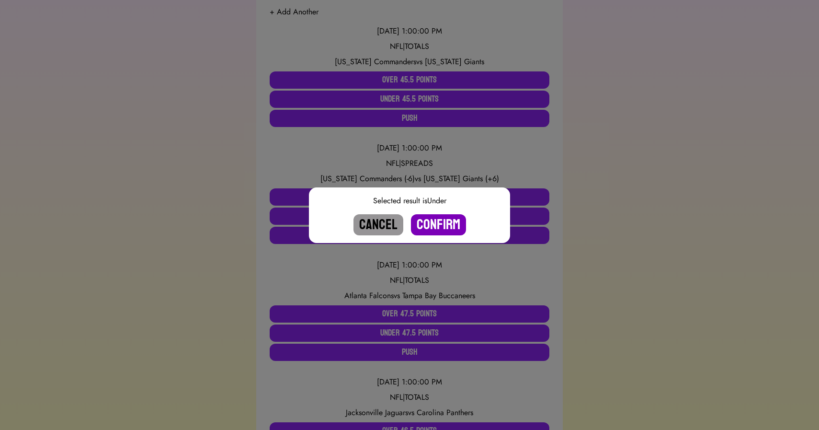
click at [436, 226] on button "Confirm" at bounding box center [438, 224] width 55 height 21
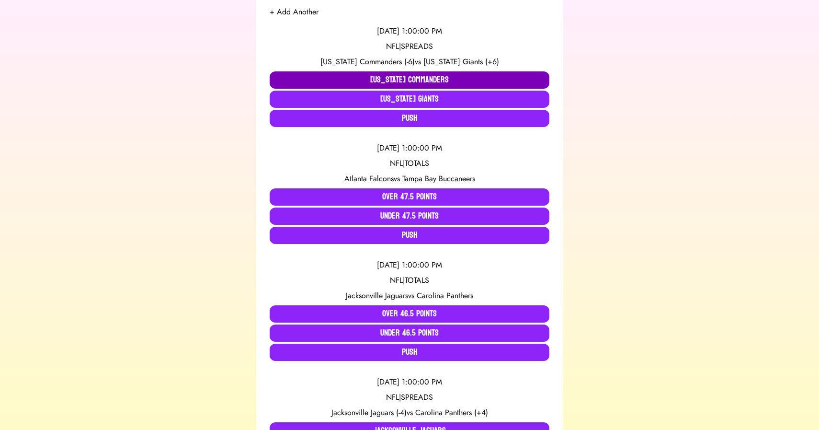
click at [325, 78] on button "[US_STATE] Commanders" at bounding box center [410, 79] width 280 height 17
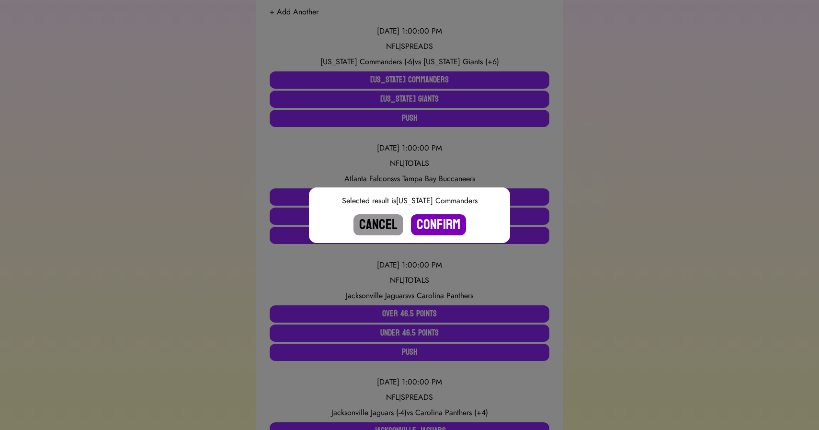
click at [432, 220] on button "Confirm" at bounding box center [438, 224] width 55 height 21
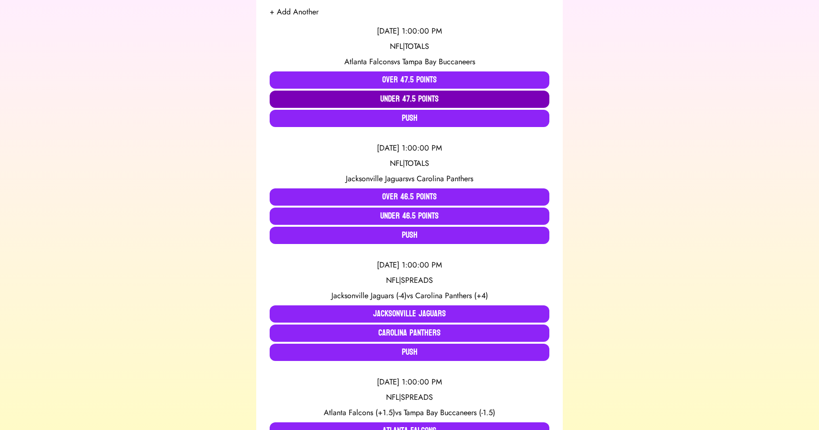
click at [420, 97] on button "Under 47.5 Points" at bounding box center [410, 99] width 280 height 17
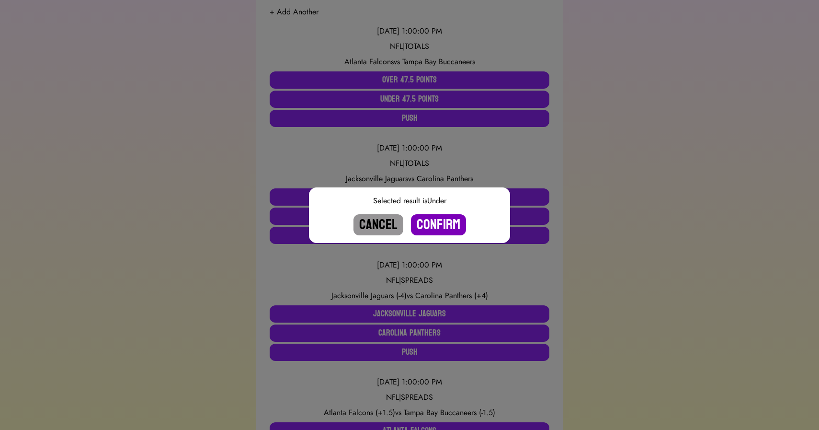
click at [440, 223] on button "Confirm" at bounding box center [438, 224] width 55 height 21
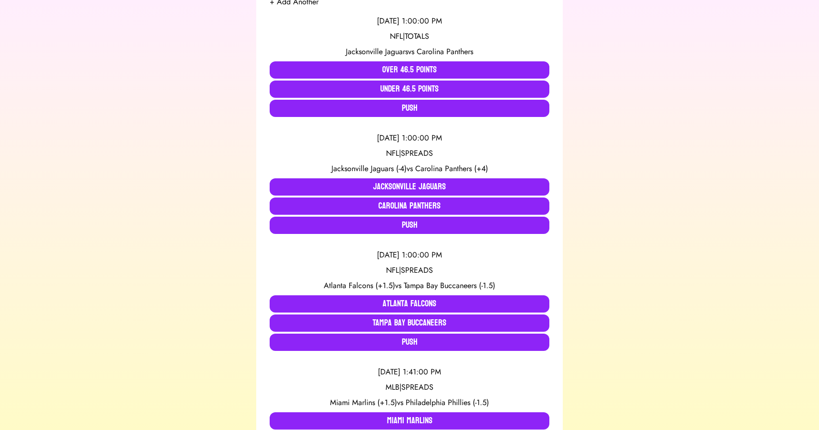
scroll to position [213, 0]
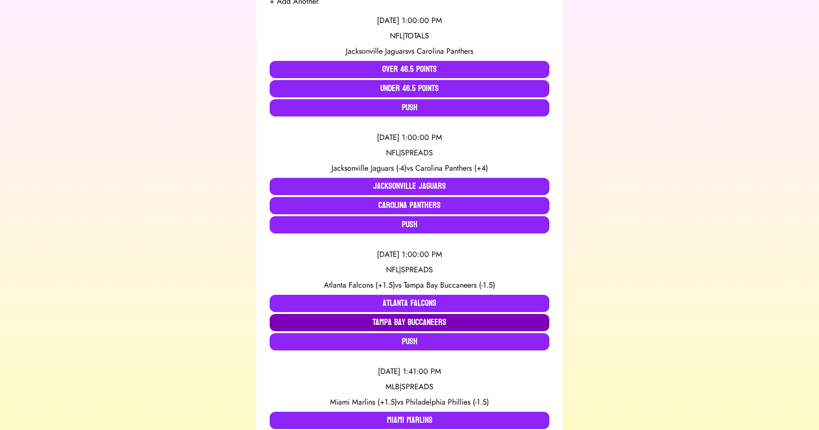
click at [397, 322] on button "Tampa Bay Buccaneers" at bounding box center [410, 322] width 280 height 17
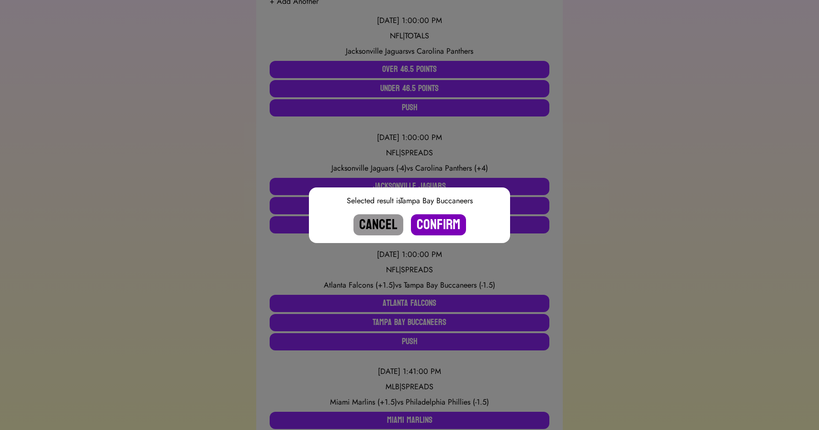
click at [451, 223] on button "Confirm" at bounding box center [438, 224] width 55 height 21
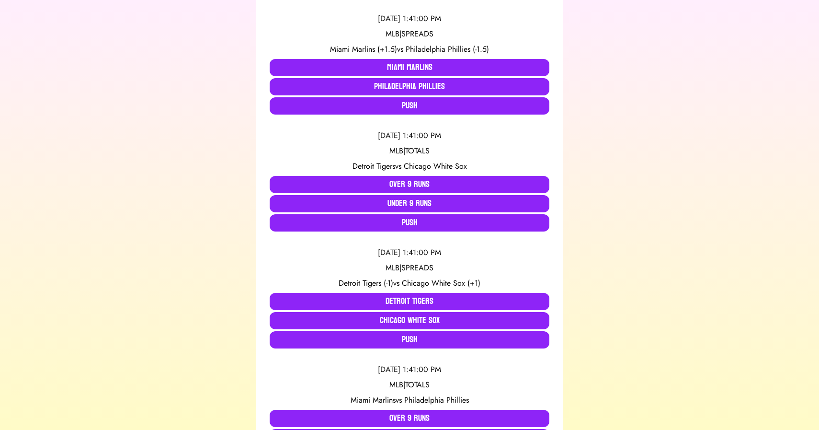
scroll to position [0, 0]
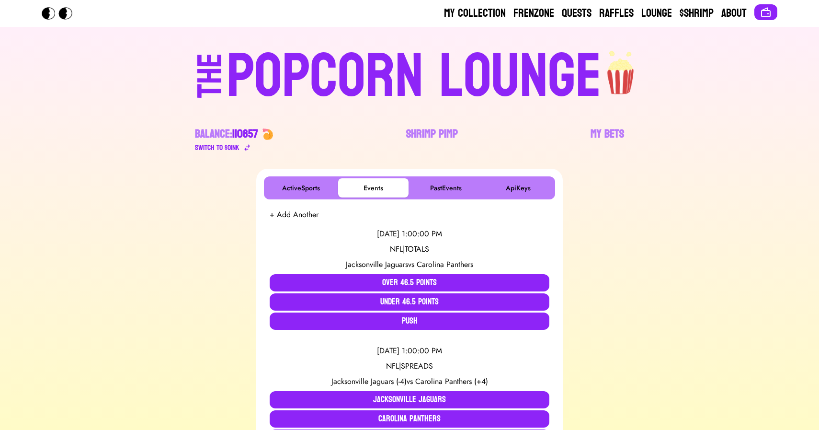
click at [443, 81] on div "POPCORN LOUNGE" at bounding box center [414, 76] width 375 height 61
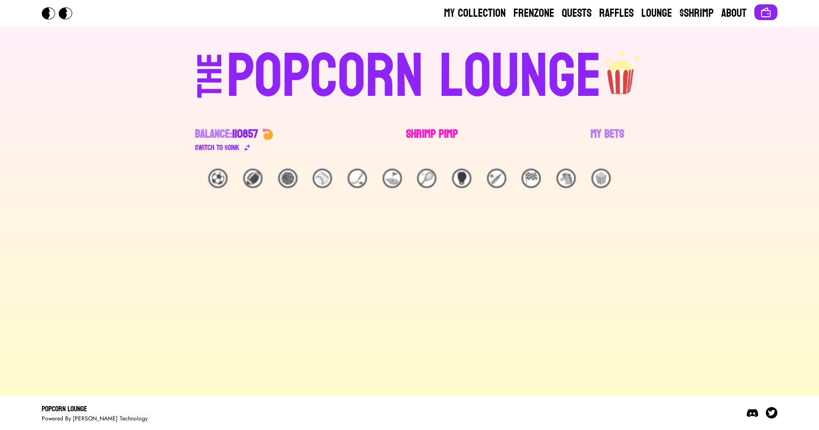
click at [425, 128] on link "Shrimp Pimp" at bounding box center [432, 139] width 52 height 27
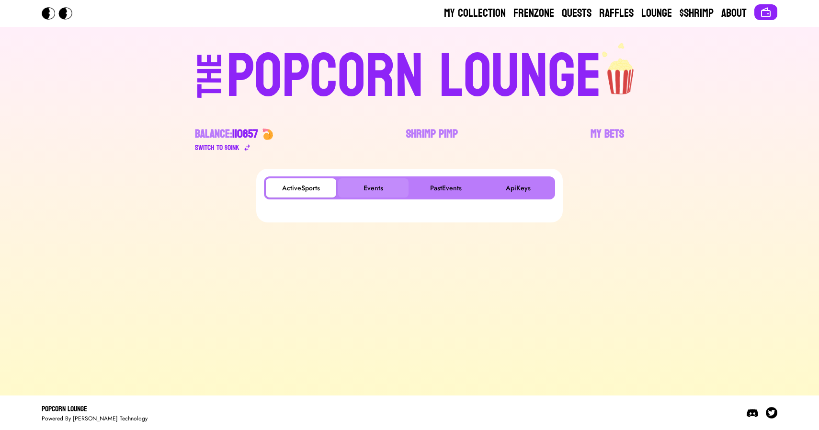
click at [372, 190] on button "Events" at bounding box center [373, 187] width 70 height 19
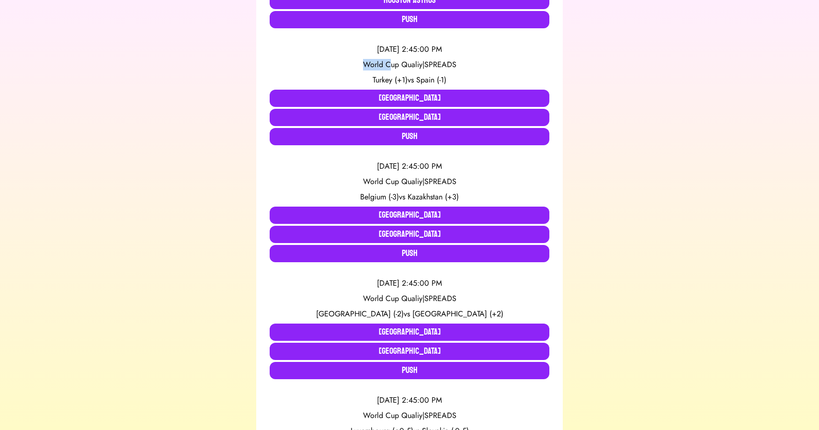
scroll to position [1942, 0]
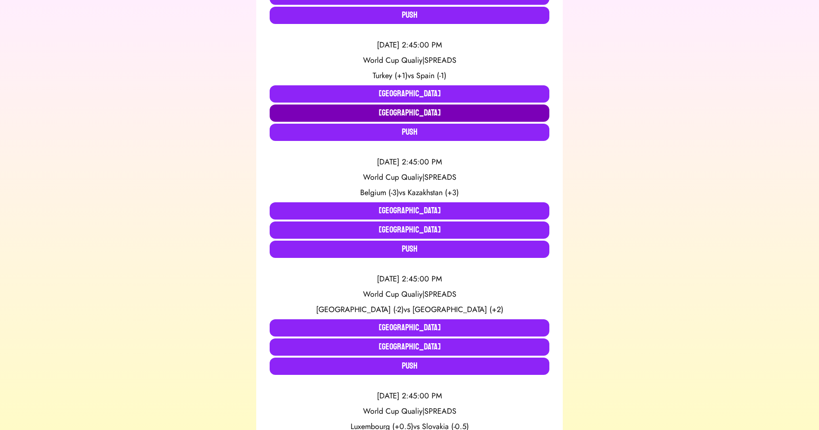
click at [411, 113] on button "[GEOGRAPHIC_DATA]" at bounding box center [410, 112] width 280 height 17
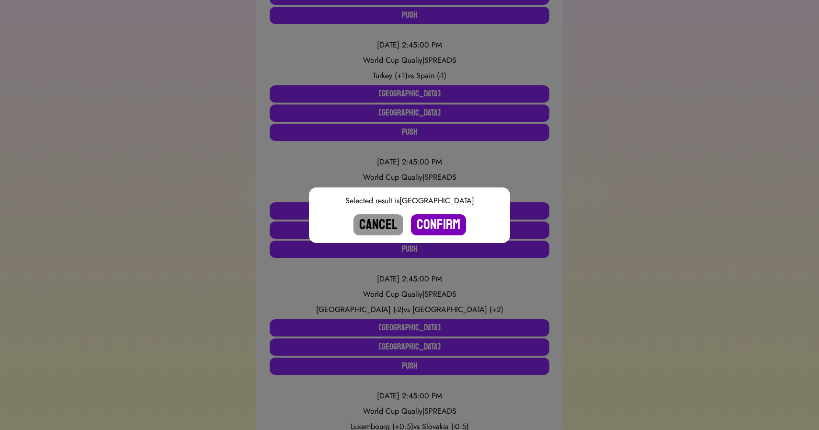
click at [442, 226] on button "Confirm" at bounding box center [438, 224] width 55 height 21
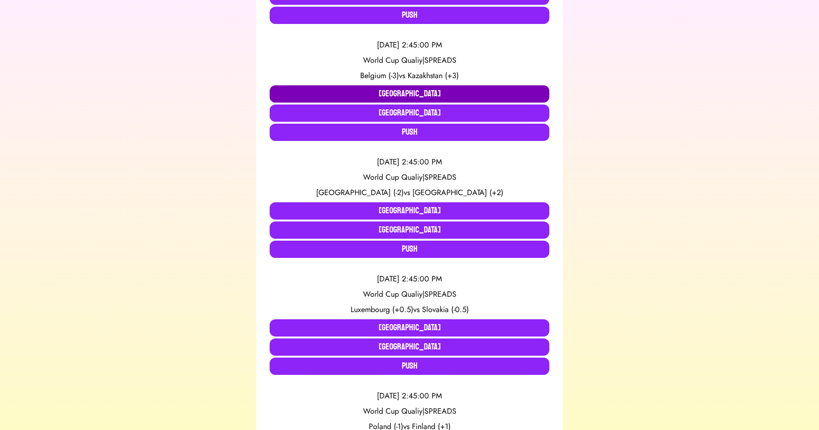
click at [324, 94] on button "[GEOGRAPHIC_DATA]" at bounding box center [410, 93] width 280 height 17
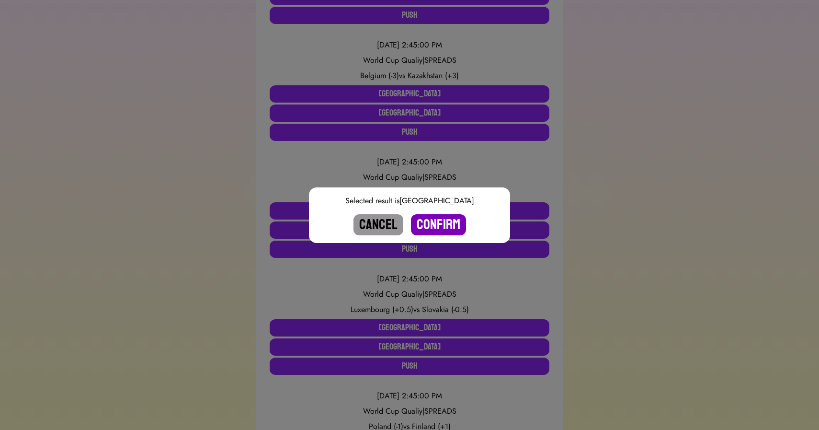
click at [430, 220] on button "Confirm" at bounding box center [438, 224] width 55 height 21
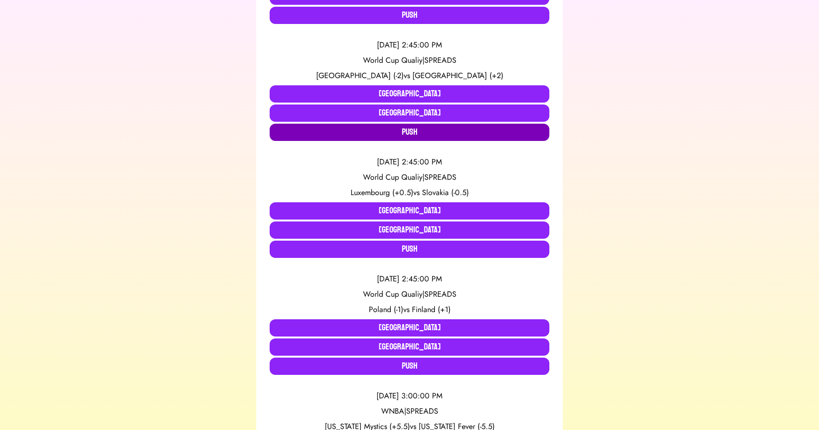
click at [353, 134] on button "Push" at bounding box center [410, 132] width 280 height 17
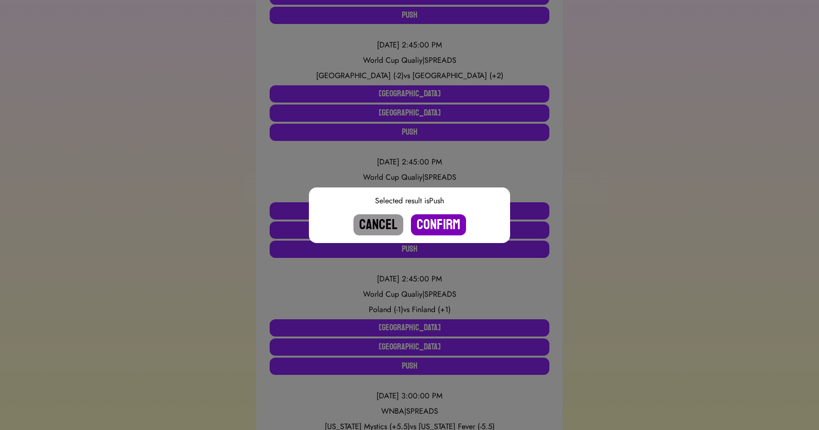
click at [447, 226] on button "Confirm" at bounding box center [438, 224] width 55 height 21
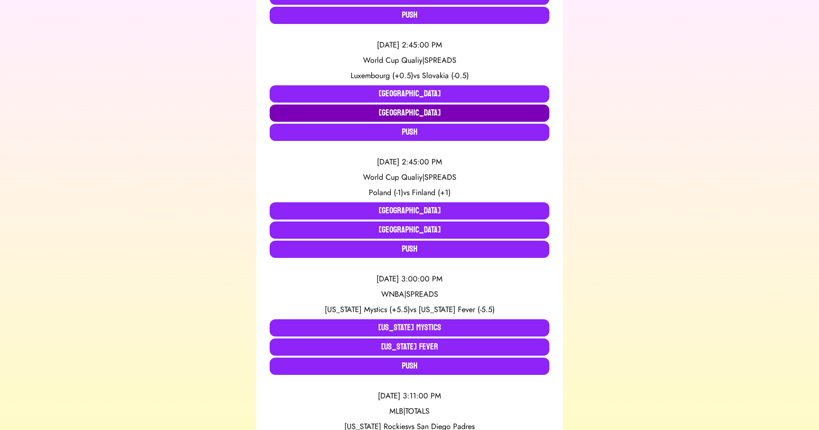
click at [404, 115] on button "[GEOGRAPHIC_DATA]" at bounding box center [410, 112] width 280 height 17
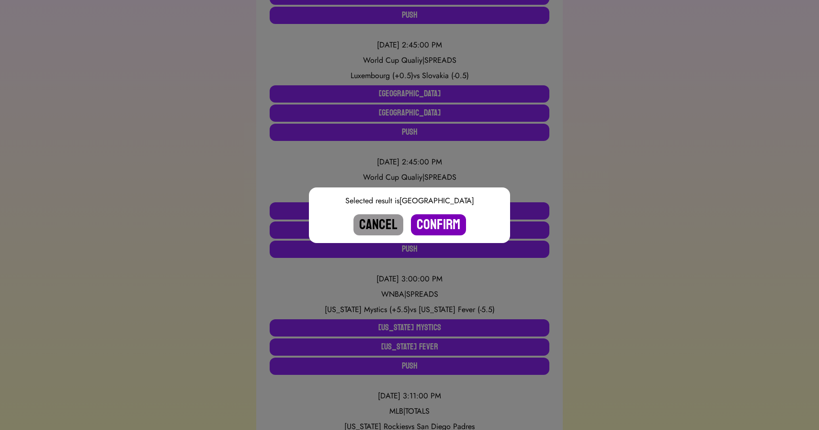
click at [433, 218] on button "Confirm" at bounding box center [438, 224] width 55 height 21
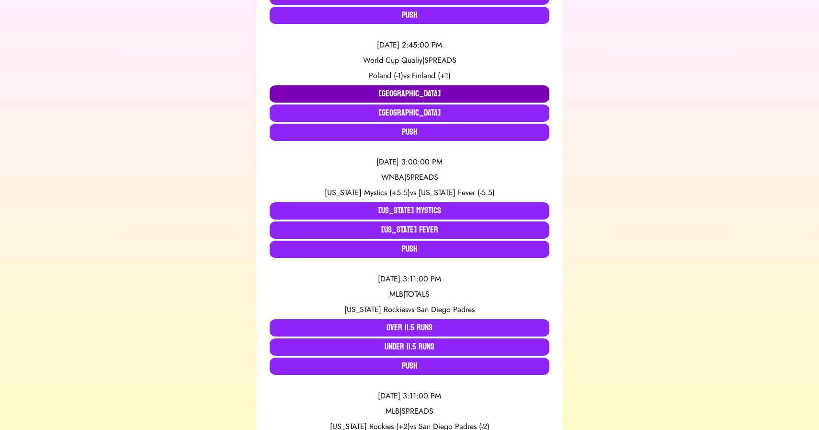
click at [378, 95] on button "[GEOGRAPHIC_DATA]" at bounding box center [410, 93] width 280 height 17
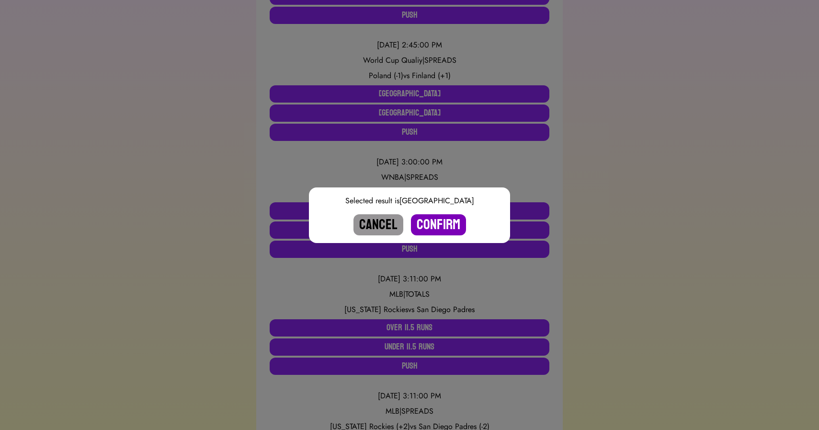
click at [435, 220] on button "Confirm" at bounding box center [438, 224] width 55 height 21
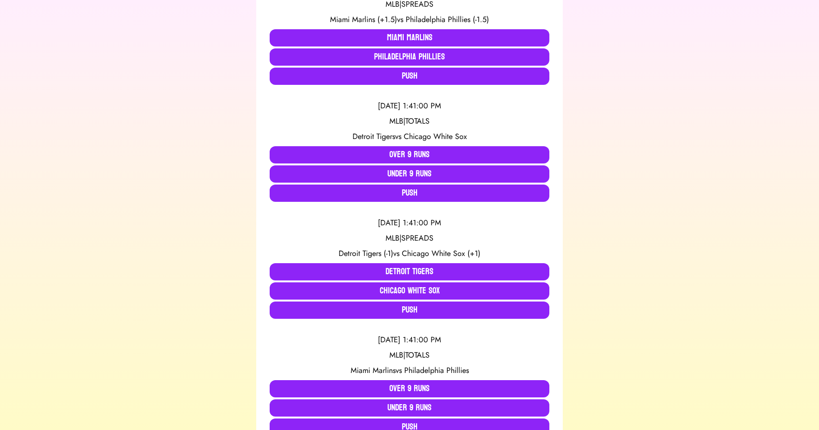
scroll to position [473, 0]
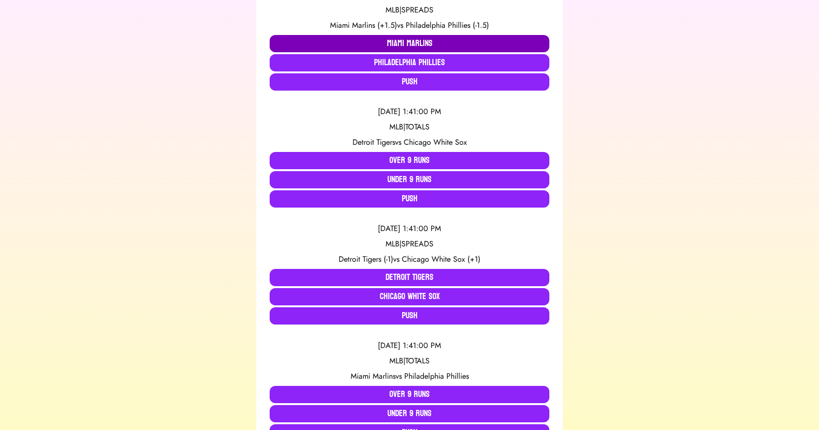
click at [332, 45] on button "Miami Marlins" at bounding box center [410, 43] width 280 height 17
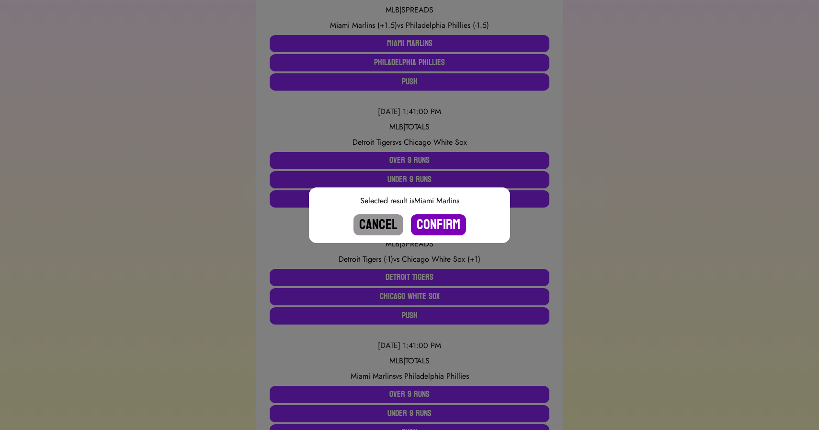
click at [436, 224] on button "Confirm" at bounding box center [438, 224] width 55 height 21
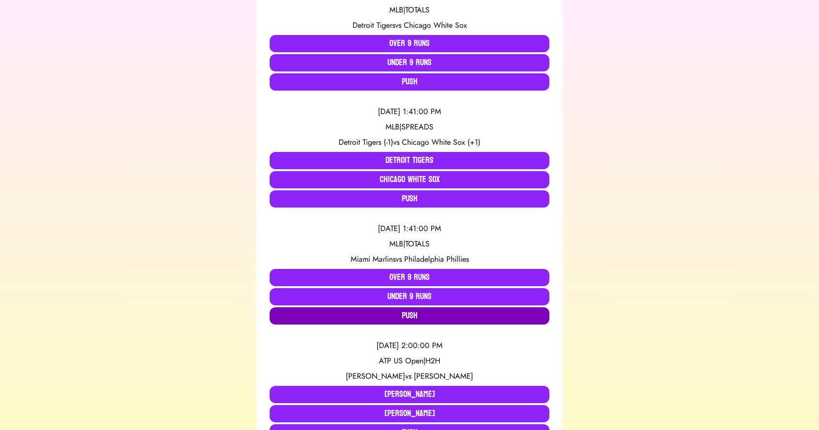
click at [340, 314] on button "Push" at bounding box center [410, 315] width 280 height 17
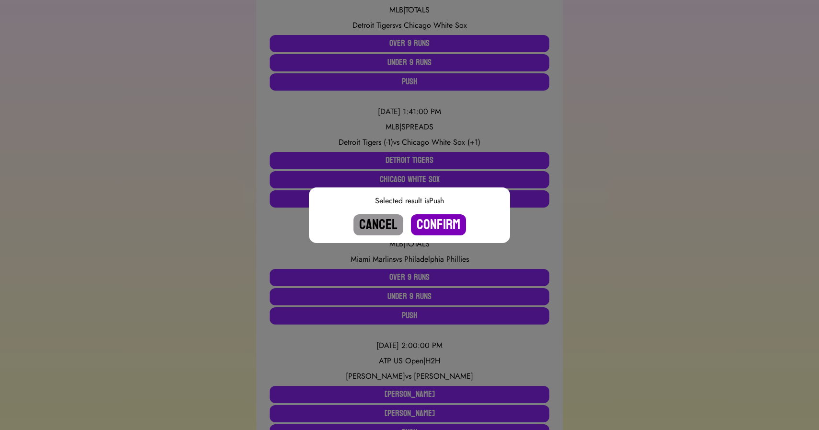
click at [439, 224] on button "Confirm" at bounding box center [438, 224] width 55 height 21
